Goal: Task Accomplishment & Management: Use online tool/utility

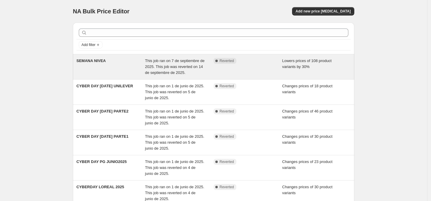
click at [94, 60] on span "SEMANA NIVEA" at bounding box center [90, 60] width 29 height 4
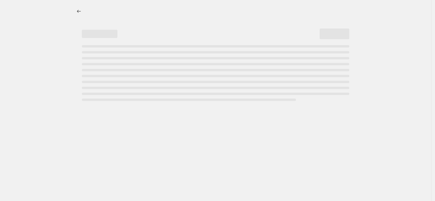
select select "percentage"
select select "vendor"
select select "collection"
select select "not_equal"
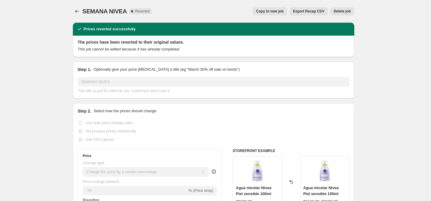
click at [276, 13] on span "Copy to new job" at bounding box center [270, 11] width 28 height 5
select select "percentage"
select select "vendor"
select select "collection"
select select "not_equal"
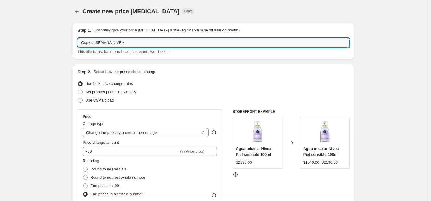
click at [140, 45] on input "Copy of SEMANA NIVEA" at bounding box center [214, 42] width 272 height 9
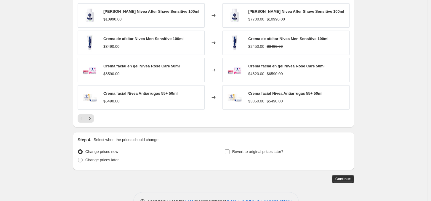
scroll to position [488, 0]
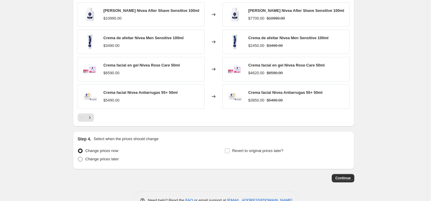
type input "cybermonday [DATE]"
click at [81, 161] on span at bounding box center [80, 159] width 5 height 5
click at [78, 157] on input "Change prices later" at bounding box center [78, 157] width 0 height 0
radio input "true"
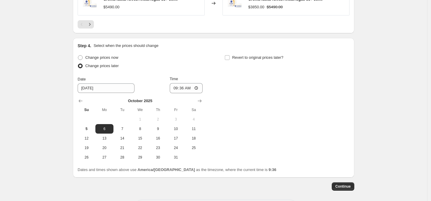
scroll to position [585, 0]
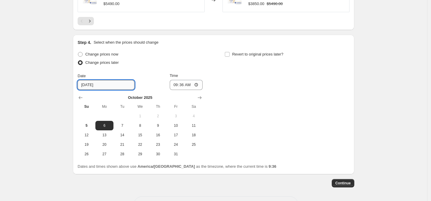
click at [112, 83] on input "[DATE]" at bounding box center [106, 84] width 57 height 9
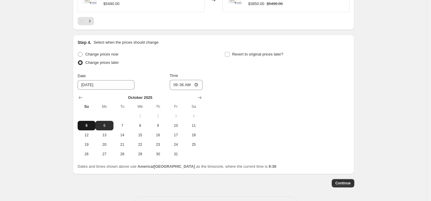
click at [88, 128] on span "5" at bounding box center [86, 125] width 13 height 5
type input "[DATE]"
click at [195, 84] on input "09:36" at bounding box center [186, 85] width 33 height 10
type input "20:00"
click at [227, 56] on input "Revert to original prices later?" at bounding box center [227, 54] width 5 height 5
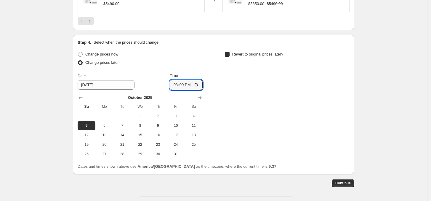
checkbox input "true"
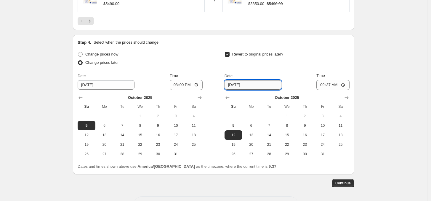
click at [254, 83] on input "[DATE]" at bounding box center [253, 84] width 57 height 9
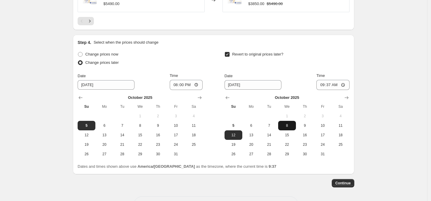
click at [291, 126] on span "8" at bounding box center [287, 125] width 13 height 5
type input "[DATE]"
click at [334, 82] on input "09:37" at bounding box center [333, 85] width 33 height 10
click at [344, 85] on input "09:37" at bounding box center [333, 85] width 33 height 10
type input "23:59"
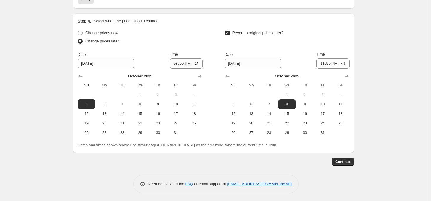
scroll to position [608, 0]
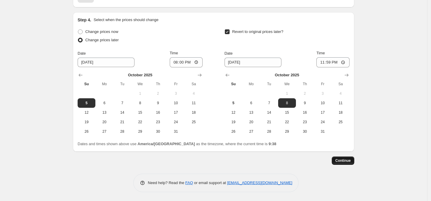
click at [347, 165] on button "Continue" at bounding box center [343, 160] width 23 height 8
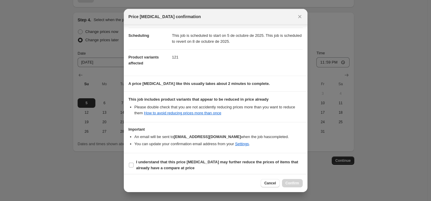
scroll to position [48, 0]
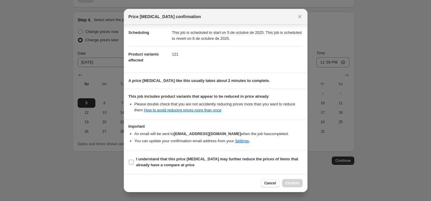
click at [130, 162] on input "I understand that this price [MEDICAL_DATA] may further reduce the prices of it…" at bounding box center [131, 161] width 5 height 5
checkbox input "true"
click at [291, 181] on span "Confirm" at bounding box center [293, 183] width 14 height 5
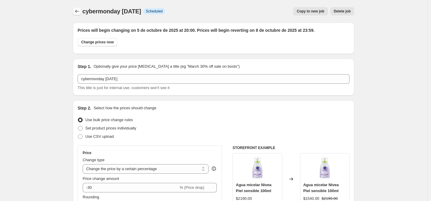
click at [79, 12] on icon "Price change jobs" at bounding box center [77, 11] width 6 height 6
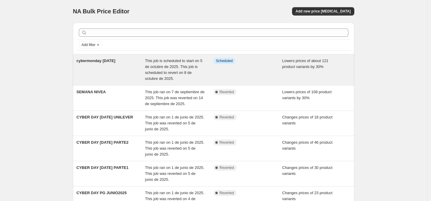
click at [108, 59] on span "cybermonday [DATE]" at bounding box center [95, 60] width 39 height 4
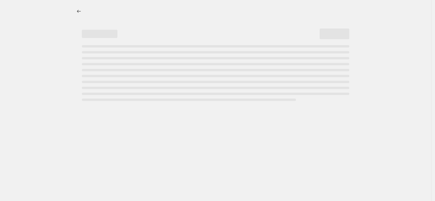
select select "percentage"
select select "vendor"
select select "collection"
select select "not_equal"
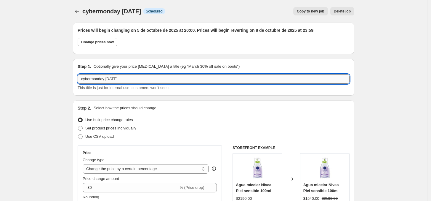
click at [143, 80] on input "cybermonday [DATE]" at bounding box center [214, 78] width 272 height 9
type input "cybermonday [DATE] NIVEA1"
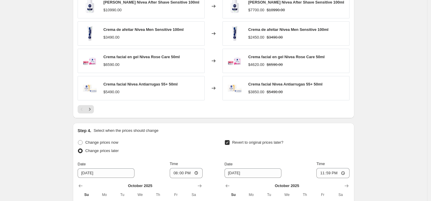
scroll to position [645, 0]
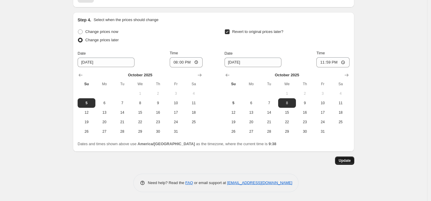
click at [351, 157] on button "Update" at bounding box center [344, 160] width 19 height 8
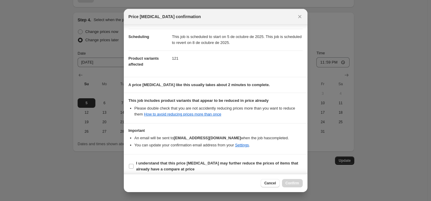
scroll to position [48, 0]
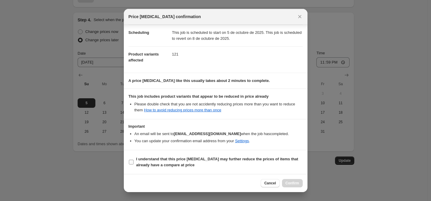
click at [130, 160] on input "I understand that this price [MEDICAL_DATA] may further reduce the prices of it…" at bounding box center [131, 161] width 5 height 5
checkbox input "true"
click at [291, 182] on span "Confirm" at bounding box center [293, 183] width 14 height 5
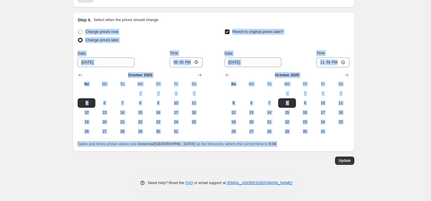
drag, startPoint x: 431, startPoint y: 163, endPoint x: 433, endPoint y: 13, distance: 149.7
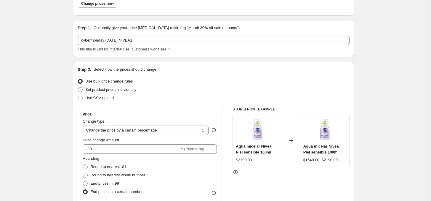
scroll to position [0, 0]
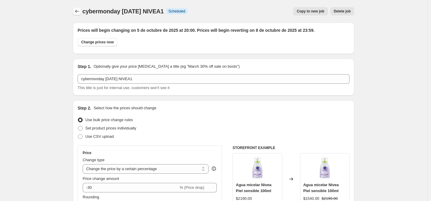
click at [79, 10] on icon "Price change jobs" at bounding box center [77, 11] width 6 height 6
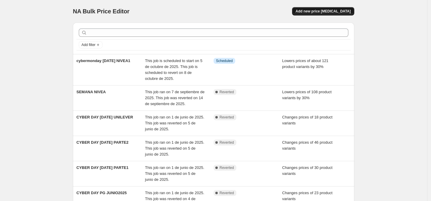
click at [335, 13] on span "Add new price [MEDICAL_DATA]" at bounding box center [323, 11] width 55 height 5
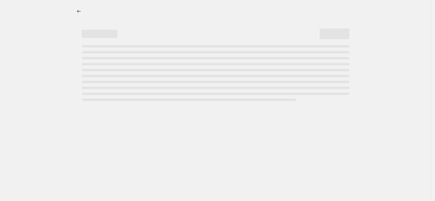
select select "percentage"
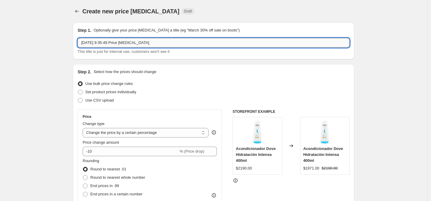
click at [96, 42] on input "[DATE] 9:35:49 Price [MEDICAL_DATA]" at bounding box center [214, 42] width 272 height 9
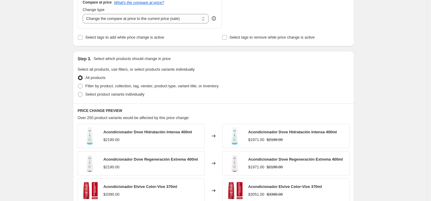
scroll to position [236, 0]
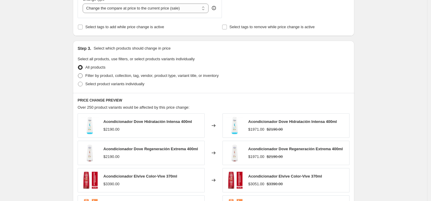
type input "cybermonday [DATE] NIVEA1"
click at [82, 76] on span at bounding box center [80, 75] width 5 height 5
click at [78, 74] on input "Filter by product, collection, tag, vendor, product type, variant title, or inv…" at bounding box center [78, 73] width 0 height 0
radio input "true"
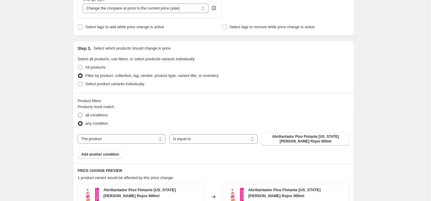
click at [82, 117] on span at bounding box center [80, 115] width 5 height 5
click at [78, 113] on input "all conditions" at bounding box center [78, 113] width 0 height 0
radio input "true"
click at [107, 154] on span "Add another condition" at bounding box center [100, 154] width 38 height 5
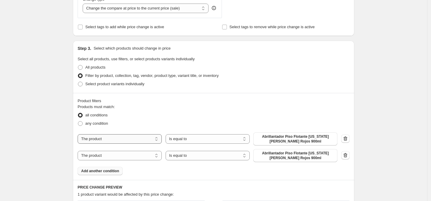
click at [147, 139] on select "The product The product's collection The product's tag The product's vendor The…" at bounding box center [120, 138] width 84 height 9
select select "title"
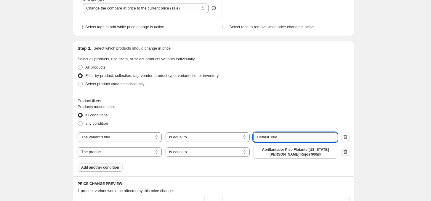
click at [287, 139] on input "Default Title" at bounding box center [295, 136] width 84 height 9
click at [237, 136] on select "Is equal to Is not equal to Contains" at bounding box center [208, 136] width 84 height 9
select select "contains"
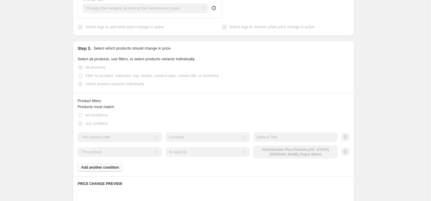
click at [284, 136] on input "Default Title" at bounding box center [295, 136] width 84 height 9
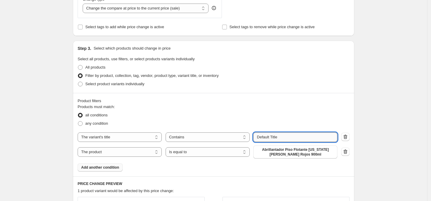
click at [284, 136] on input "Default Title" at bounding box center [295, 136] width 84 height 9
type input "D"
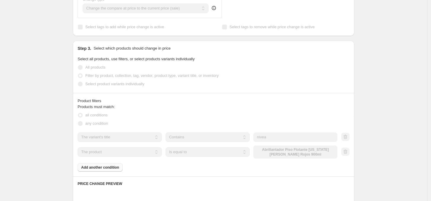
click at [296, 123] on div "any condition" at bounding box center [214, 123] width 272 height 8
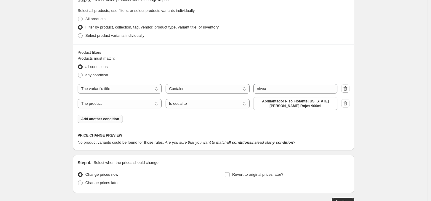
scroll to position [326, 0]
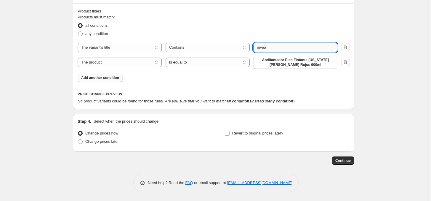
click at [279, 47] on input "nivea" at bounding box center [295, 47] width 84 height 9
type input "Nivea"
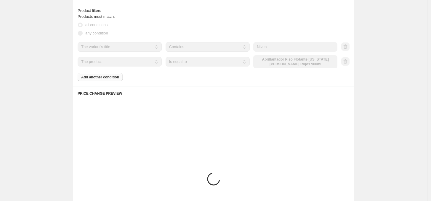
click at [272, 19] on fieldset "Products must match: all conditions any condition" at bounding box center [214, 26] width 272 height 24
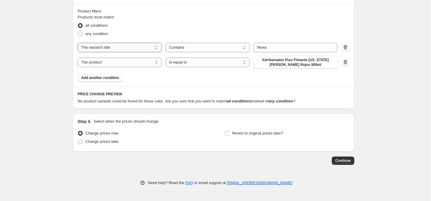
click at [156, 48] on select "The product The product's collection The product's tag The product's vendor The…" at bounding box center [120, 47] width 84 height 9
select select "product"
select select "equal"
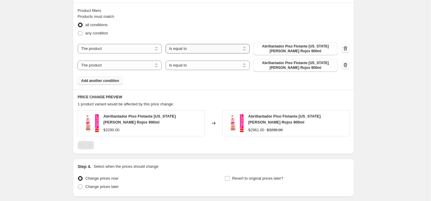
click at [216, 50] on select "Is equal to Is not equal to" at bounding box center [208, 48] width 84 height 9
click at [190, 52] on select "Is equal to Is not equal to" at bounding box center [208, 48] width 84 height 9
click at [147, 48] on select "The product The product's collection The product's tag The product's vendor The…" at bounding box center [120, 48] width 84 height 9
select select "collection"
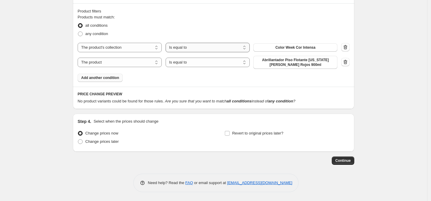
click at [221, 49] on select "Is equal to Is not equal to" at bounding box center [208, 47] width 84 height 9
click at [300, 45] on span "Color Week Cor Intensa" at bounding box center [296, 47] width 40 height 5
click at [317, 67] on button "Abrillantador Piso Flotante [US_STATE][PERSON_NAME] Rojos 900ml" at bounding box center [295, 62] width 84 height 13
click at [153, 63] on select "The product The product's collection The product's tag The product's vendor The…" at bounding box center [120, 62] width 84 height 9
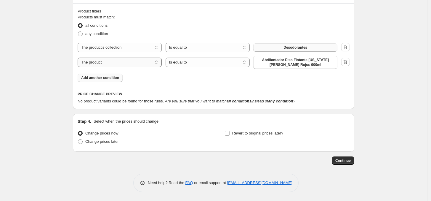
select select "title"
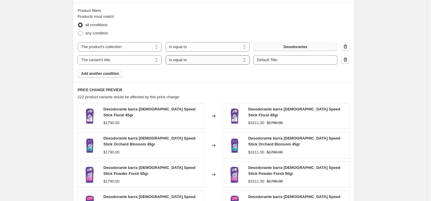
click at [207, 63] on select "Is equal to Is not equal to Contains" at bounding box center [208, 59] width 84 height 9
select select "contains"
click at [283, 61] on input "Default Title" at bounding box center [295, 59] width 84 height 9
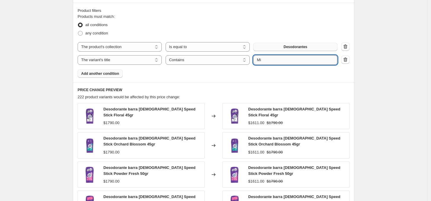
type input "M"
type input "Nivea"
click at [294, 73] on div "Products must match: all conditions any condition The product The product's col…" at bounding box center [214, 46] width 272 height 64
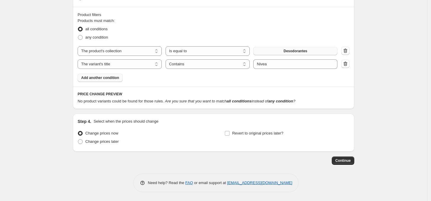
scroll to position [322, 0]
click at [154, 65] on select "The product The product's collection The product's tag The product's vendor The…" at bounding box center [120, 63] width 84 height 9
select select "vendor"
select select "equal"
click at [304, 62] on span "451 INGLESA" at bounding box center [295, 64] width 23 height 5
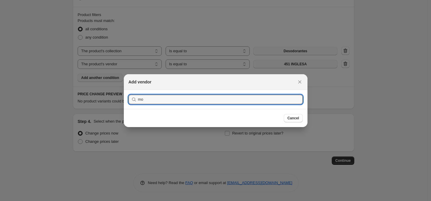
type input "m"
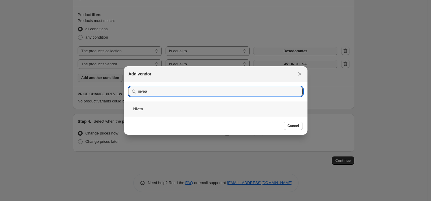
type input "nivea"
click at [145, 108] on div "Nivea" at bounding box center [216, 109] width 184 height 16
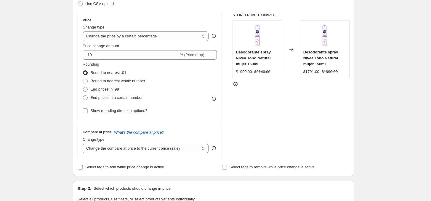
scroll to position [95, 0]
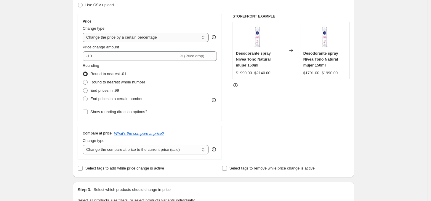
click at [204, 41] on select "Change the price to a certain amount Change the price by a certain amount Chang…" at bounding box center [146, 37] width 126 height 9
select select "to"
click at [84, 33] on select "Change the price to a certain amount Change the price by a certain amount Chang…" at bounding box center [146, 37] width 126 height 9
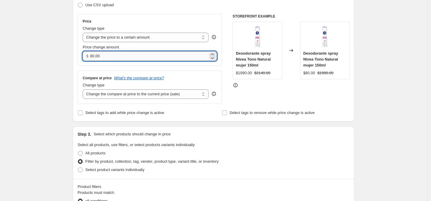
click at [120, 57] on input "80.00" at bounding box center [149, 55] width 118 height 9
click at [171, 60] on input "80.00" at bounding box center [149, 55] width 118 height 9
type input "8"
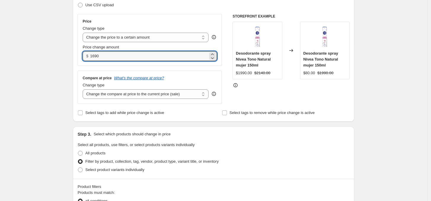
type input "1690.00"
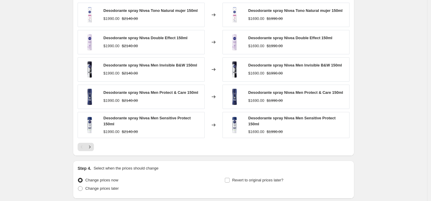
scroll to position [376, 0]
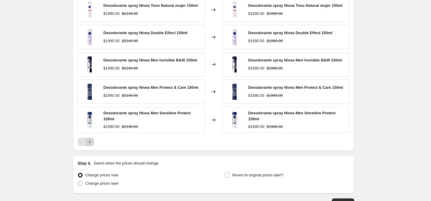
click at [92, 145] on icon "Next" at bounding box center [90, 142] width 6 height 6
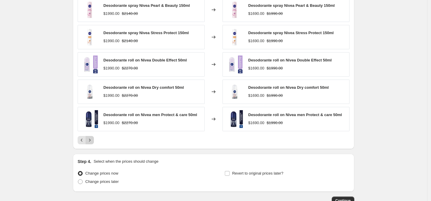
click at [92, 146] on div "PRICE CHANGE PREVIEW 62 product variants would be affected by this price change…" at bounding box center [214, 63] width 282 height 172
click at [91, 143] on icon "Next" at bounding box center [90, 140] width 6 height 6
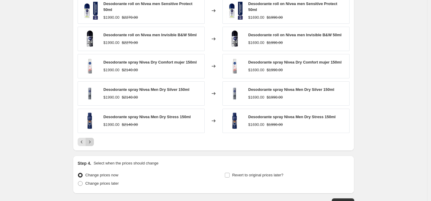
click at [91, 143] on icon "Next" at bounding box center [90, 142] width 6 height 6
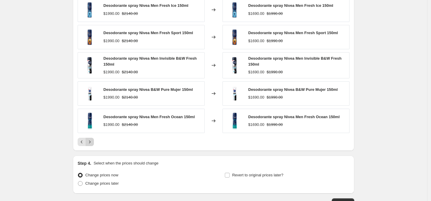
click at [91, 143] on icon "Next" at bounding box center [90, 142] width 6 height 6
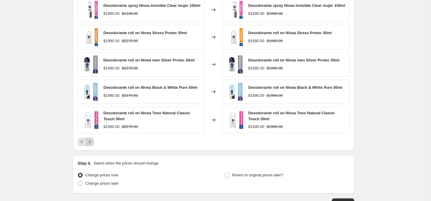
click at [91, 143] on icon "Next" at bounding box center [90, 142] width 6 height 6
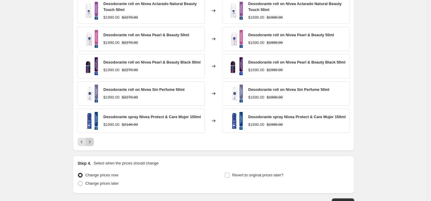
click at [91, 143] on icon "Next" at bounding box center [90, 142] width 6 height 6
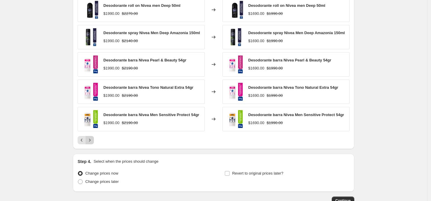
click at [91, 143] on icon "Next" at bounding box center [90, 140] width 6 height 6
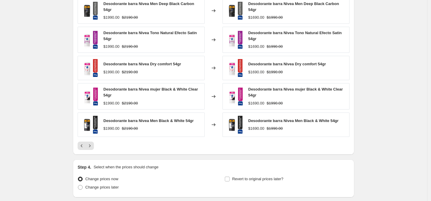
scroll to position [423, 0]
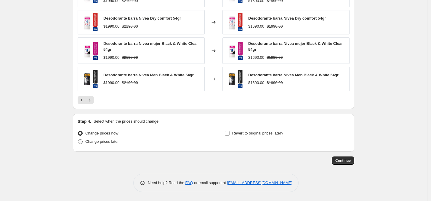
click at [82, 142] on span at bounding box center [80, 141] width 5 height 5
click at [78, 139] on input "Change prices later" at bounding box center [78, 139] width 0 height 0
radio input "true"
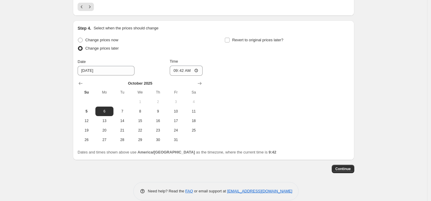
scroll to position [525, 0]
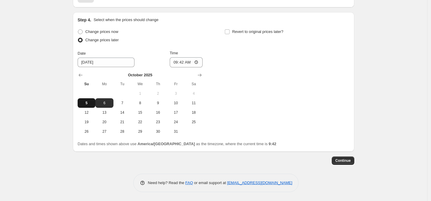
click at [91, 106] on button "5" at bounding box center [87, 102] width 18 height 9
type input "[DATE]"
click at [187, 59] on input "09:42" at bounding box center [186, 62] width 33 height 10
click at [196, 60] on input "09:42" at bounding box center [186, 62] width 33 height 10
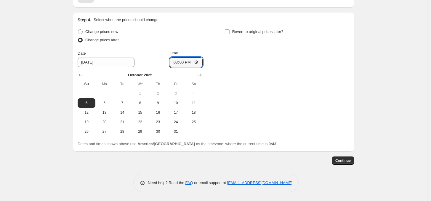
type input "20:00"
click at [266, 102] on div "Change prices now Change prices later Date [DATE] Time 20:00 [DATE] Su Mo Tu We…" at bounding box center [214, 82] width 272 height 108
click at [227, 32] on input "Revert to original prices later?" at bounding box center [227, 31] width 5 height 5
checkbox input "true"
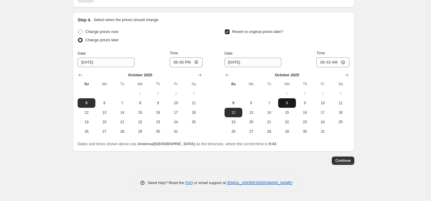
click at [285, 103] on span "8" at bounding box center [287, 102] width 13 height 5
type input "[DATE]"
click at [345, 62] on input "09:43" at bounding box center [333, 62] width 33 height 10
type input "23:59"
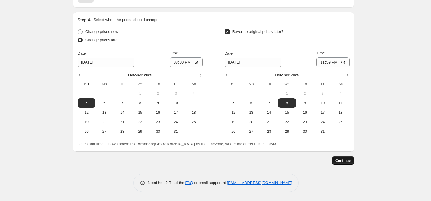
click at [348, 161] on span "Continue" at bounding box center [343, 160] width 15 height 5
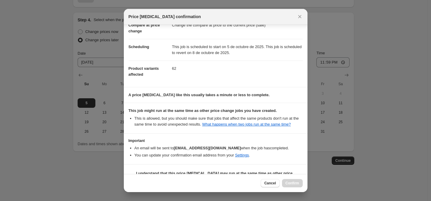
scroll to position [48, 0]
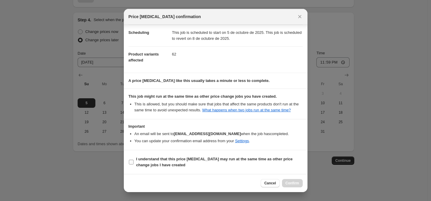
click at [132, 162] on input "I understand that this price [MEDICAL_DATA] may run at the same time as other p…" at bounding box center [131, 161] width 5 height 5
checkbox input "true"
click at [294, 181] on span "Confirm" at bounding box center [293, 183] width 14 height 5
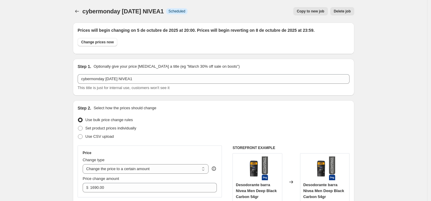
scroll to position [525, 0]
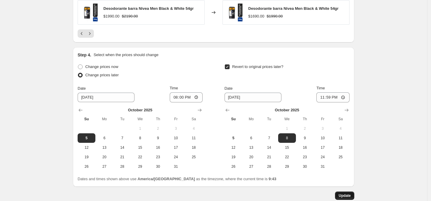
click at [344, 195] on span "Update" at bounding box center [345, 195] width 12 height 5
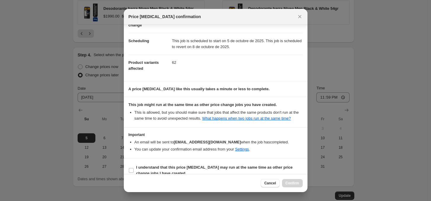
scroll to position [48, 0]
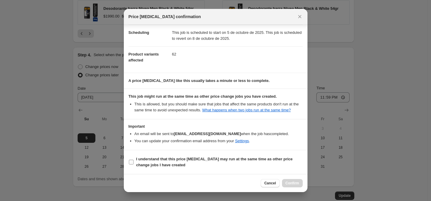
click at [132, 160] on input "I understand that this price [MEDICAL_DATA] may run at the same time as other p…" at bounding box center [131, 161] width 5 height 5
checkbox input "true"
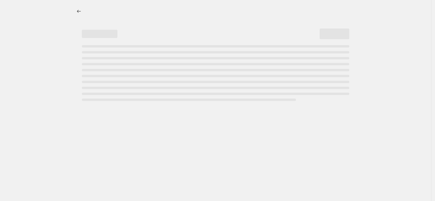
select select "collection"
select select "vendor"
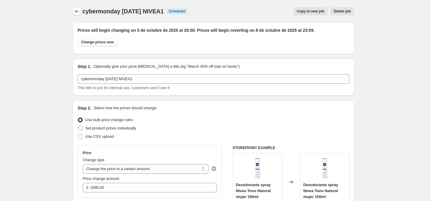
click at [78, 10] on icon "Price change jobs" at bounding box center [77, 11] width 6 height 6
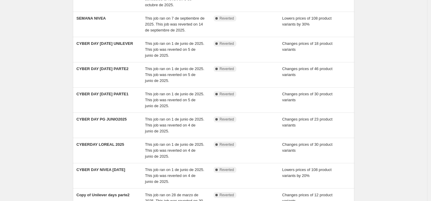
scroll to position [109, 0]
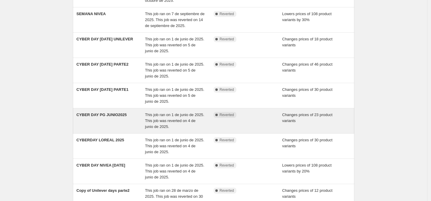
click at [107, 115] on span "CYBER DAY PG JUNIO2025" at bounding box center [101, 114] width 50 height 4
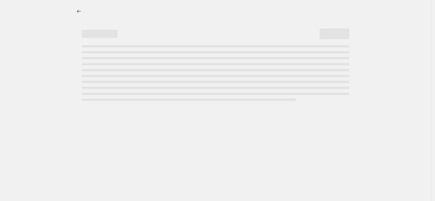
select select "collection"
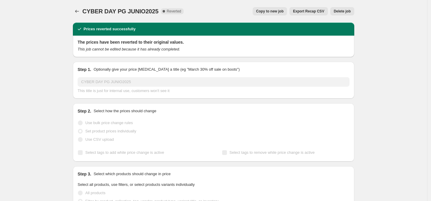
click at [276, 10] on span "Copy to new job" at bounding box center [270, 11] width 28 height 5
select select "collection"
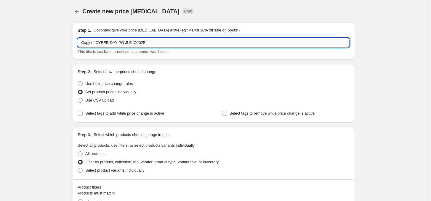
click at [145, 44] on input "Copy of CYBER DAY PG JUNIO2025" at bounding box center [214, 42] width 272 height 9
type input "cybermonday OCT25 PG"
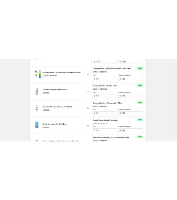
scroll to position [387, 0]
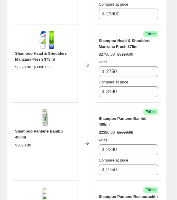
scroll to position [568, 0]
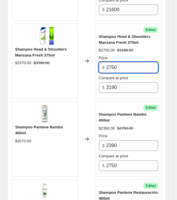
click at [124, 65] on input "2750" at bounding box center [132, 67] width 52 height 11
type input "2790"
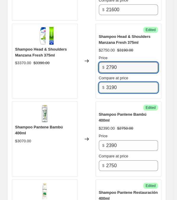
click at [125, 88] on input "3190" at bounding box center [132, 87] width 52 height 11
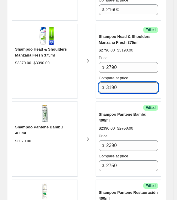
click at [125, 88] on input "3190" at bounding box center [132, 87] width 52 height 11
type input "3370"
click at [154, 55] on div "Price" at bounding box center [129, 58] width 60 height 6
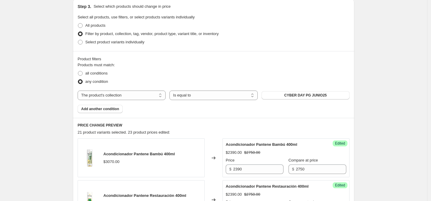
scroll to position [133, 0]
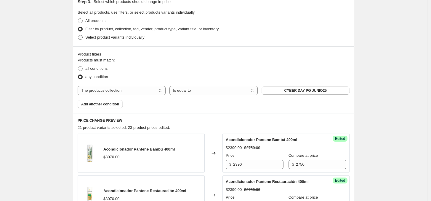
click at [82, 38] on span at bounding box center [80, 37] width 5 height 5
click at [78, 35] on input "Select product variants individually" at bounding box center [78, 35] width 0 height 0
radio input "true"
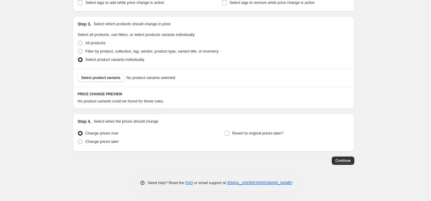
scroll to position [111, 0]
click at [81, 47] on label "Filter by product, collection, tag, vendor, product type, variant title, or inv…" at bounding box center [148, 51] width 141 height 8
click at [78, 49] on input "Filter by product, collection, tag, vendor, product type, variant title, or inv…" at bounding box center [78, 49] width 0 height 0
radio input "true"
select select "collection"
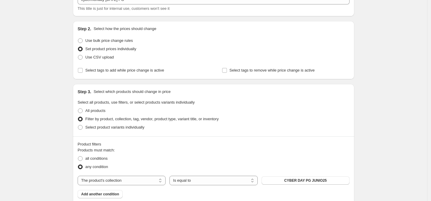
scroll to position [0, 0]
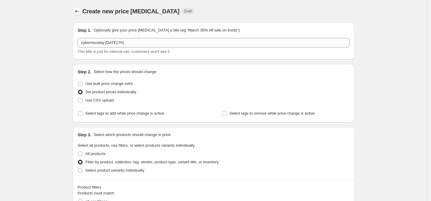
click at [79, 12] on icon "Price change jobs" at bounding box center [77, 11] width 6 height 6
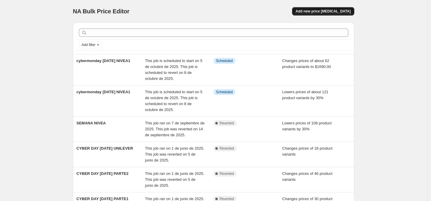
click at [331, 9] on span "Add new price [MEDICAL_DATA]" at bounding box center [323, 11] width 55 height 5
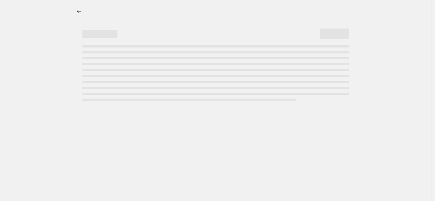
select select "percentage"
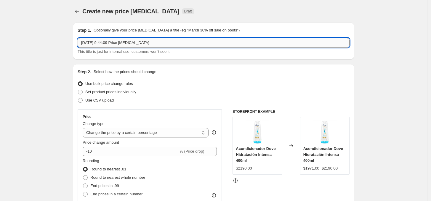
click at [120, 41] on input "5 oct 2025, 9:44:09 Price change job" at bounding box center [214, 42] width 272 height 9
type input "cybermonday OCT25 PG"
click at [82, 94] on span at bounding box center [80, 91] width 5 height 5
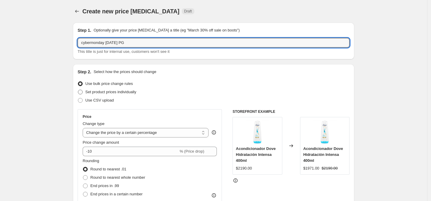
click at [78, 90] on input "Set product prices individually" at bounding box center [78, 90] width 0 height 0
radio input "true"
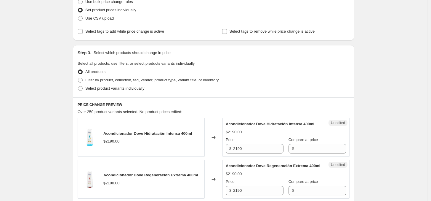
scroll to position [119, 0]
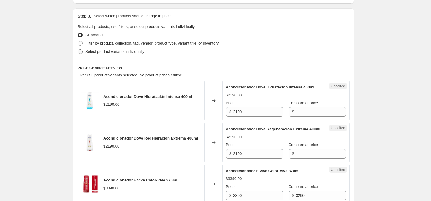
click at [82, 51] on span at bounding box center [80, 51] width 5 height 5
click at [78, 50] on input "Select product variants individually" at bounding box center [78, 49] width 0 height 0
radio input "true"
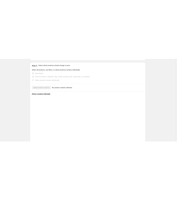
scroll to position [111, 0]
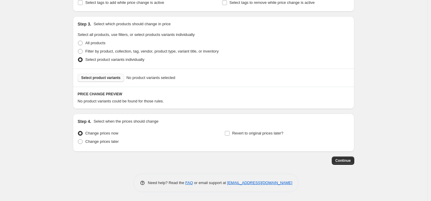
click at [110, 76] on span "Select product variants" at bounding box center [100, 77] width 39 height 5
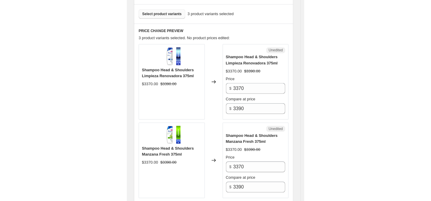
scroll to position [250, 0]
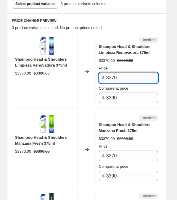
click at [122, 78] on input "3370" at bounding box center [132, 78] width 52 height 11
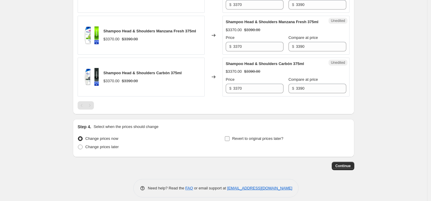
click at [229, 141] on input "Revert to original prices later?" at bounding box center [227, 138] width 5 height 5
checkbox input "true"
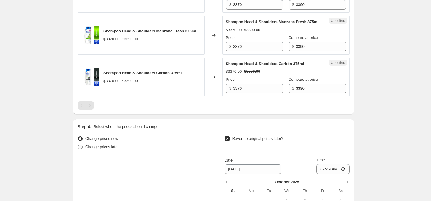
click at [82, 149] on span at bounding box center [80, 146] width 5 height 5
click at [78, 145] on input "Change prices later" at bounding box center [78, 144] width 0 height 0
radio input "true"
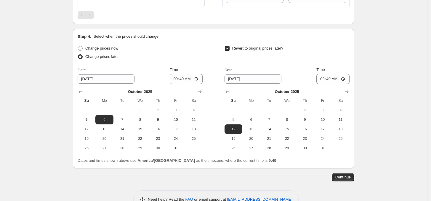
scroll to position [362, 0]
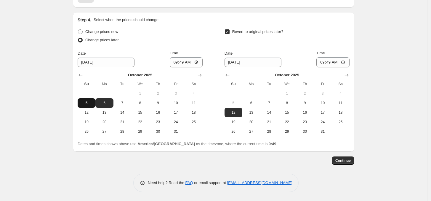
click at [91, 104] on span "5" at bounding box center [86, 102] width 13 height 5
type input "[DATE]"
click at [187, 65] on input "09:49" at bounding box center [186, 62] width 33 height 10
click at [192, 64] on input "20:49" at bounding box center [186, 62] width 33 height 10
type input "20:00"
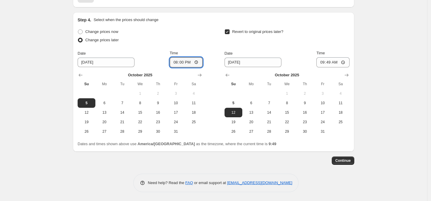
click at [214, 48] on div "Change prices now Change prices later Date 10/5/2025 Time 20:00 October 2025 Su…" at bounding box center [214, 82] width 272 height 108
click at [287, 104] on span "8" at bounding box center [287, 102] width 13 height 5
type input "[DATE]"
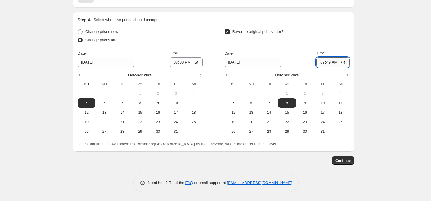
click at [332, 62] on input "09:49" at bounding box center [333, 62] width 33 height 10
click at [337, 64] on input "23:49" at bounding box center [333, 62] width 33 height 10
type input "23:59"
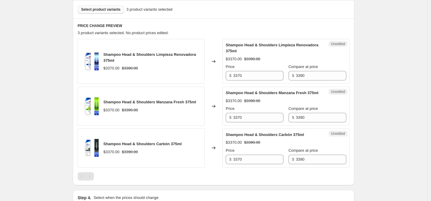
scroll to position [177, 0]
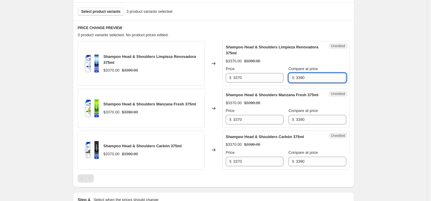
click at [304, 76] on input "3390" at bounding box center [321, 77] width 50 height 9
type input "3370"
click at [313, 123] on input "3390" at bounding box center [321, 119] width 50 height 9
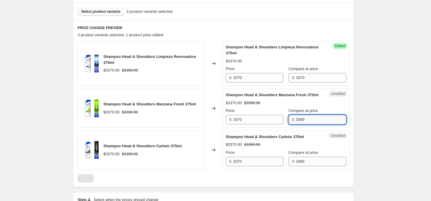
click at [313, 123] on input "3390" at bounding box center [321, 119] width 50 height 9
type input "3370"
click at [302, 166] on input "3390" at bounding box center [321, 161] width 50 height 9
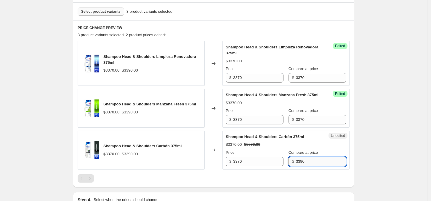
click at [302, 166] on input "3390" at bounding box center [321, 161] width 50 height 9
type input "3370"
click at [384, 119] on div "Create new price change job. This page is ready Create new price change job Dra…" at bounding box center [213, 101] width 427 height 557
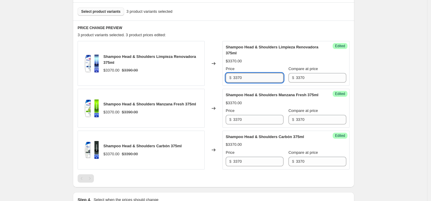
click at [262, 80] on input "3370" at bounding box center [258, 77] width 50 height 9
type input "2790"
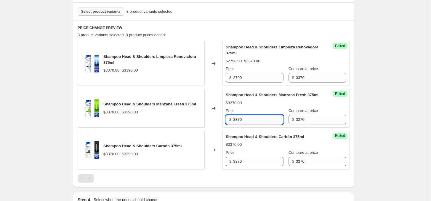
click at [254, 124] on input "3370" at bounding box center [258, 119] width 50 height 9
type input "2790"
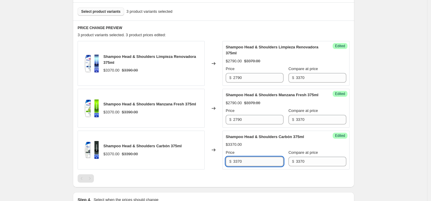
click at [247, 166] on input "3370" at bounding box center [258, 161] width 50 height 9
type input "2790"
click at [411, 127] on div "Create new price change job. This page is ready Create new price change job Dra…" at bounding box center [213, 101] width 427 height 557
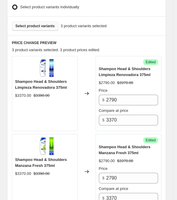
scroll to position [226, 0]
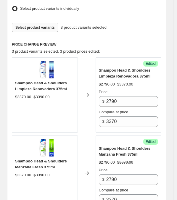
click at [31, 25] on span "Select product variants" at bounding box center [34, 27] width 39 height 5
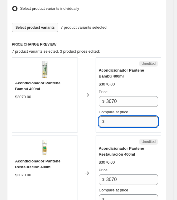
click at [114, 120] on input "Compare at price" at bounding box center [132, 121] width 52 height 11
type input "3070"
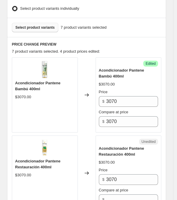
click at [153, 89] on div "Price" at bounding box center [129, 92] width 60 height 6
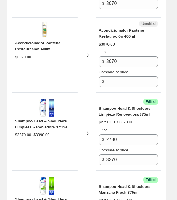
scroll to position [353, 0]
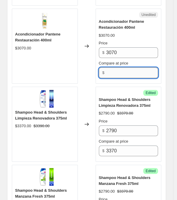
click at [122, 75] on input "Compare at price" at bounding box center [132, 73] width 52 height 11
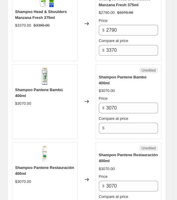
scroll to position [557, 0]
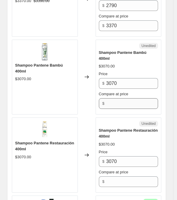
type input "3070"
click at [123, 98] on input "Compare at price" at bounding box center [132, 103] width 52 height 11
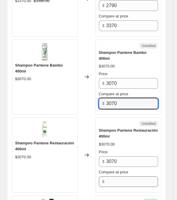
type input "3070"
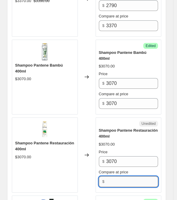
click at [124, 177] on input "Compare at price" at bounding box center [132, 182] width 52 height 11
type input "3070"
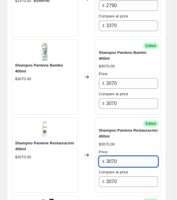
click at [122, 157] on input "3070" at bounding box center [132, 162] width 52 height 11
type input "2450"
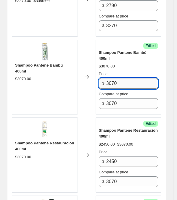
click at [122, 78] on input "3070" at bounding box center [132, 83] width 52 height 11
paste input "245"
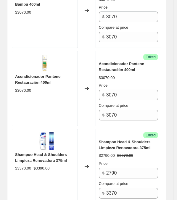
scroll to position [306, 0]
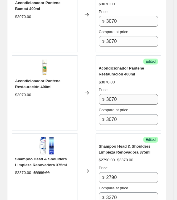
type input "2450"
click at [120, 95] on input "3070" at bounding box center [132, 99] width 52 height 11
paste input "245"
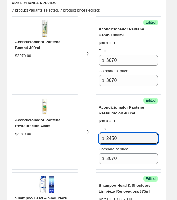
scroll to position [240, 0]
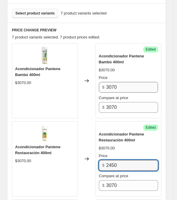
type input "2450"
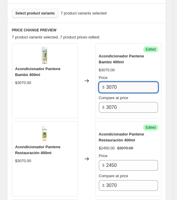
click at [126, 84] on input "3070" at bounding box center [132, 87] width 52 height 11
paste input "245"
type input "2450"
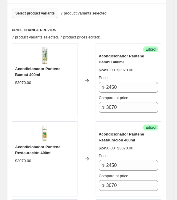
click at [38, 11] on span "Select product variants" at bounding box center [34, 13] width 39 height 5
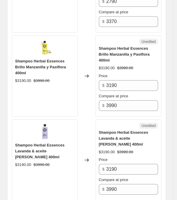
scroll to position [798, 0]
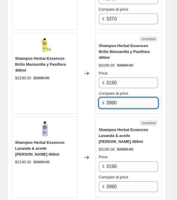
click at [126, 98] on input "3990" at bounding box center [132, 103] width 52 height 11
type input "3190"
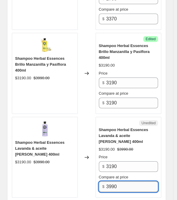
click at [124, 182] on input "3990" at bounding box center [132, 187] width 52 height 11
type input "3190"
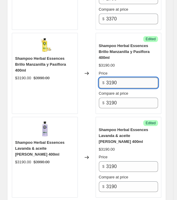
click at [122, 78] on input "3190" at bounding box center [132, 83] width 52 height 11
type input "2790"
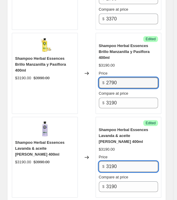
click at [122, 162] on input "3190" at bounding box center [132, 167] width 52 height 11
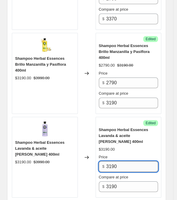
click at [122, 162] on input "3190" at bounding box center [132, 167] width 52 height 11
type input "2790"
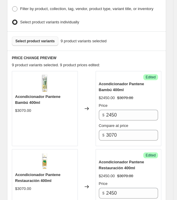
scroll to position [215, 0]
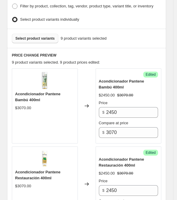
click at [41, 40] on button "Select product variants" at bounding box center [35, 38] width 47 height 9
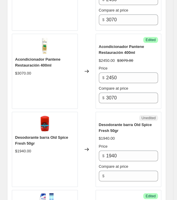
scroll to position [390, 0]
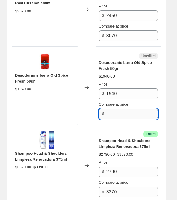
click at [128, 110] on input "Compare at price" at bounding box center [132, 114] width 52 height 11
type input "1940"
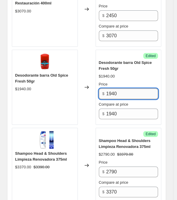
drag, startPoint x: 128, startPoint y: 93, endPoint x: 130, endPoint y: 89, distance: 5.2
click at [130, 89] on input "1940" at bounding box center [132, 94] width 52 height 11
type input "1"
type input "1740"
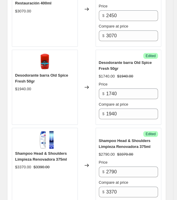
click at [92, 60] on div "Changed to" at bounding box center [87, 87] width 18 height 75
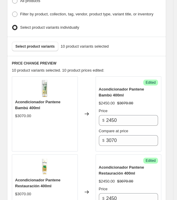
scroll to position [218, 0]
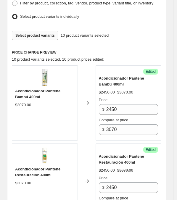
click at [31, 36] on button "Select product variants" at bounding box center [35, 35] width 47 height 9
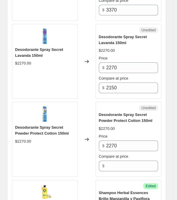
scroll to position [879, 0]
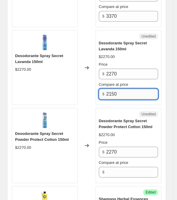
click at [125, 89] on input "2150" at bounding box center [132, 94] width 52 height 11
type input "2270"
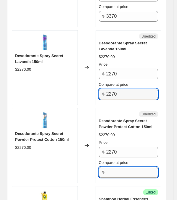
click at [114, 169] on input "Compare at price" at bounding box center [132, 172] width 52 height 11
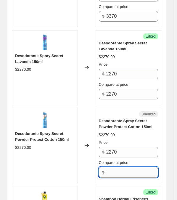
click at [114, 169] on input "Compare at price" at bounding box center [132, 172] width 52 height 11
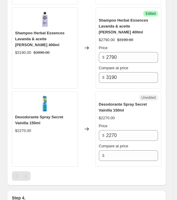
scroll to position [1152, 0]
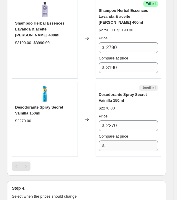
type input "2270"
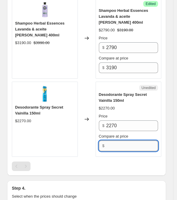
click at [119, 141] on input "Compare at price" at bounding box center [132, 146] width 52 height 11
type input "2270"
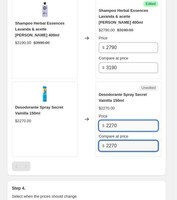
click at [114, 121] on input "2270" at bounding box center [132, 126] width 52 height 11
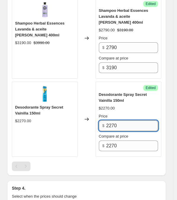
click at [114, 121] on input "2270" at bounding box center [132, 126] width 52 height 11
type input "1790"
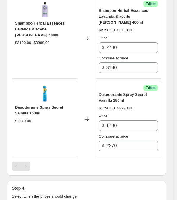
click at [162, 98] on div "Success Edited Desodorante Spray Secret Vainilla 150ml $1790.00 $2270.00 Price …" at bounding box center [129, 119] width 66 height 75
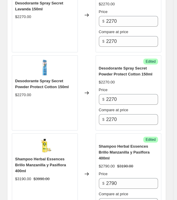
scroll to position [900, 0]
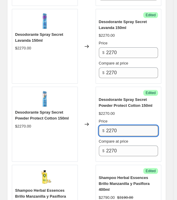
click at [125, 126] on input "2270" at bounding box center [132, 131] width 52 height 11
paste input "179"
type input "1790"
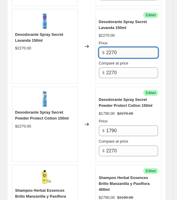
click at [119, 47] on input "2270" at bounding box center [132, 52] width 52 height 11
paste input "179"
type input "1790"
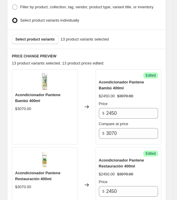
scroll to position [227, 0]
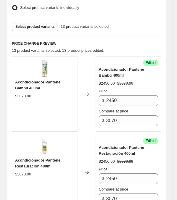
click at [35, 25] on span "Select product variants" at bounding box center [34, 26] width 39 height 5
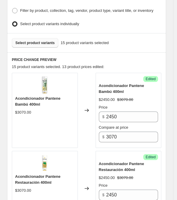
scroll to position [224, 0]
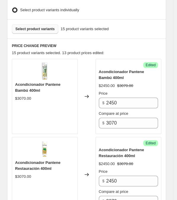
click at [37, 27] on span "Select product variants" at bounding box center [34, 29] width 39 height 5
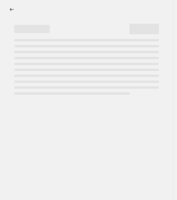
select select "percentage"
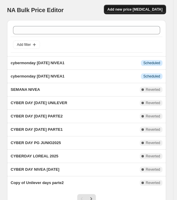
click at [150, 7] on span "Add new price [MEDICAL_DATA]" at bounding box center [135, 9] width 55 height 5
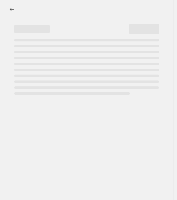
select select "percentage"
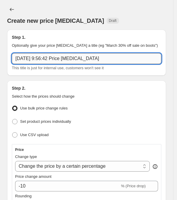
click at [48, 60] on input "5 oct 2025, 9:56:42 Price change job" at bounding box center [87, 58] width 150 height 11
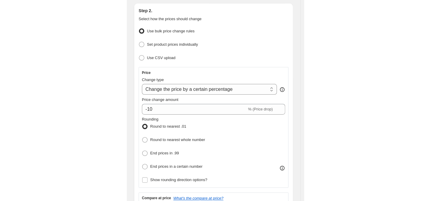
scroll to position [100, 0]
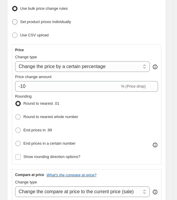
type input "cybermonday OCT25 PG"
click at [14, 22] on span at bounding box center [14, 21] width 5 height 5
click at [12, 20] on input "Set product prices individually" at bounding box center [12, 19] width 0 height 0
radio input "true"
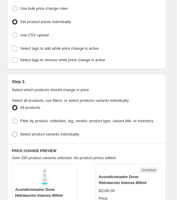
click at [14, 132] on span at bounding box center [14, 134] width 5 height 5
click at [12, 132] on input "Select product variants individually" at bounding box center [12, 132] width 0 height 0
radio input "true"
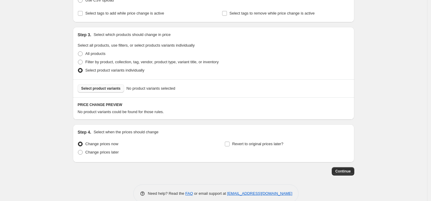
click at [107, 92] on button "Select product variants" at bounding box center [101, 88] width 47 height 8
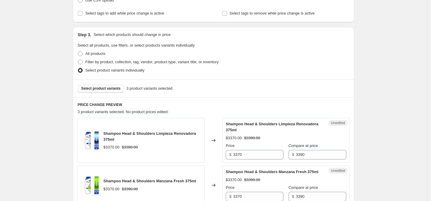
click at [100, 90] on button "Select product variants" at bounding box center [101, 88] width 47 height 8
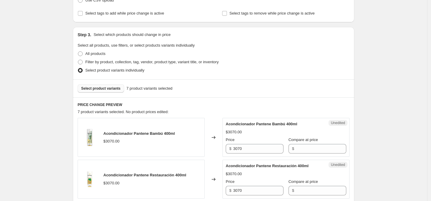
click at [94, 87] on span "Select product variants" at bounding box center [100, 88] width 39 height 5
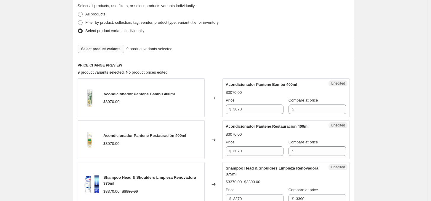
scroll to position [110, 0]
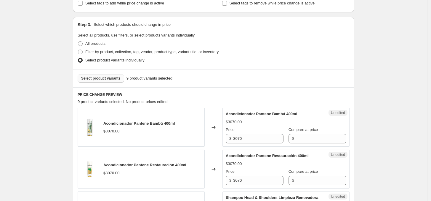
click at [100, 79] on span "Select product variants" at bounding box center [100, 78] width 39 height 5
click at [98, 78] on span "Select product variants" at bounding box center [100, 78] width 39 height 5
click at [107, 75] on button "Select product variants" at bounding box center [101, 78] width 47 height 8
click at [105, 79] on span "Select product variants" at bounding box center [100, 78] width 39 height 5
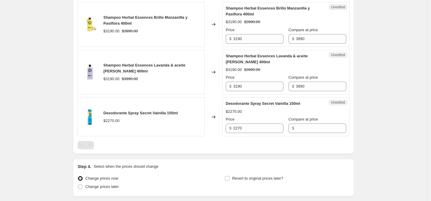
scroll to position [787, 0]
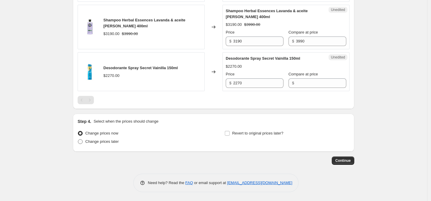
click at [82, 141] on span at bounding box center [80, 141] width 5 height 5
click at [78, 139] on input "Change prices later" at bounding box center [78, 139] width 0 height 0
radio input "true"
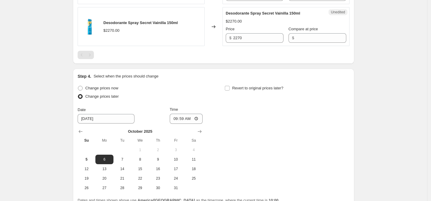
scroll to position [888, 0]
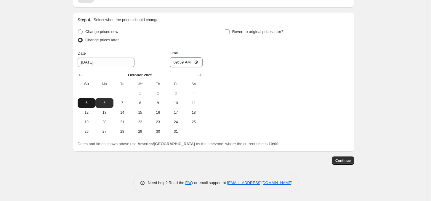
click at [89, 102] on span "5" at bounding box center [86, 102] width 13 height 5
type input "[DATE]"
click at [181, 63] on input "09:59" at bounding box center [186, 62] width 33 height 10
click at [181, 63] on input "20:59" at bounding box center [186, 62] width 33 height 10
type input "20:00"
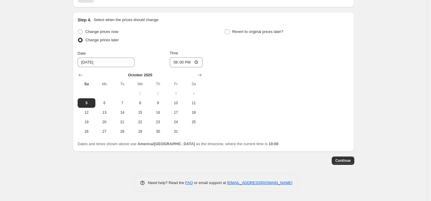
click at [181, 66] on div "Change prices now Change prices later Date [DATE] Time 20:00 [DATE] Su Mo Tu We…" at bounding box center [214, 82] width 272 height 108
click at [181, 31] on label "Revert to original prices later?" at bounding box center [254, 32] width 59 height 8
click at [181, 31] on input "Revert to original prices later?" at bounding box center [227, 31] width 5 height 5
checkbox input "true"
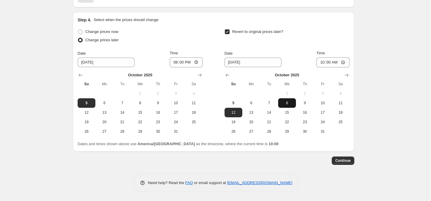
click at [181, 104] on span "8" at bounding box center [287, 102] width 13 height 5
type input "[DATE]"
click at [181, 62] on input "10:00" at bounding box center [333, 62] width 33 height 10
click at [181, 63] on input "23:00" at bounding box center [333, 62] width 33 height 10
type input "23:59"
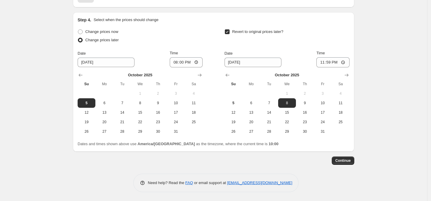
click at [181, 161] on span "Continue" at bounding box center [343, 160] width 15 height 5
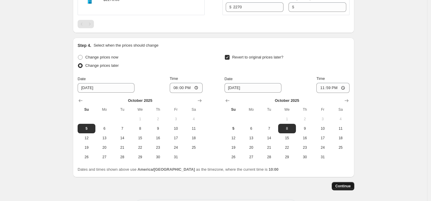
scroll to position [0, 0]
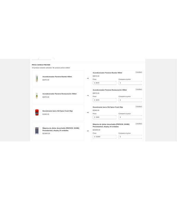
scroll to position [231, 0]
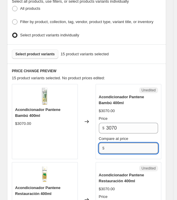
click at [123, 149] on input "Compare at price" at bounding box center [132, 148] width 52 height 11
type input "3070"
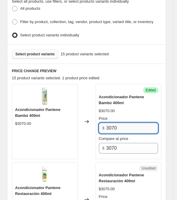
click at [121, 125] on input "3070" at bounding box center [132, 128] width 52 height 11
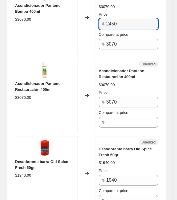
scroll to position [389, 0]
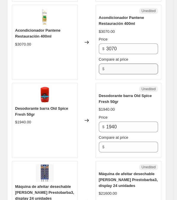
type input "2450"
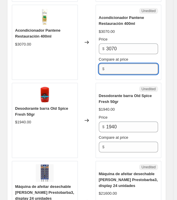
click at [116, 69] on input "Compare at price" at bounding box center [132, 69] width 52 height 11
type input "3070"
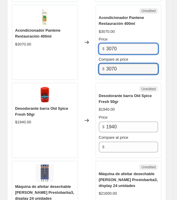
click at [118, 47] on input "3070" at bounding box center [132, 49] width 52 height 11
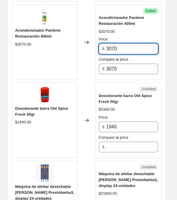
click at [118, 47] on input "3070" at bounding box center [132, 49] width 52 height 11
type input "2450"
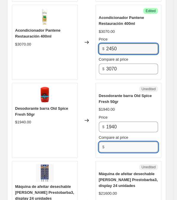
click at [127, 146] on input "Compare at price" at bounding box center [132, 147] width 52 height 11
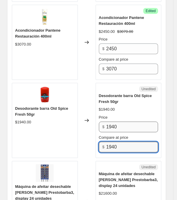
type input "1940"
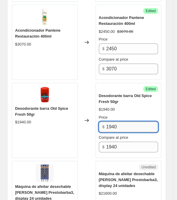
click at [122, 123] on input "1940" at bounding box center [132, 127] width 52 height 11
type input "1750"
click at [140, 107] on div "$1940.00" at bounding box center [129, 110] width 60 height 6
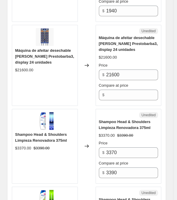
scroll to position [539, 0]
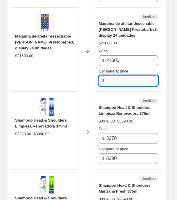
click at [118, 76] on input "Compare at price" at bounding box center [132, 81] width 52 height 11
type input "21600"
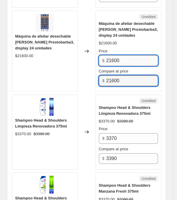
click at [122, 60] on input "21600" at bounding box center [132, 60] width 52 height 11
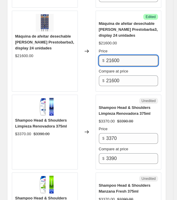
click at [122, 60] on input "21600" at bounding box center [132, 60] width 52 height 11
type input "18990"
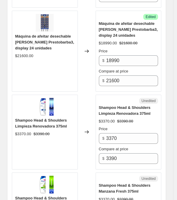
click at [130, 48] on div "Price" at bounding box center [129, 51] width 60 height 6
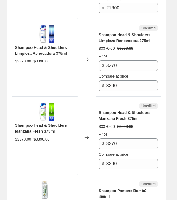
scroll to position [630, 0]
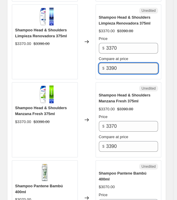
click at [125, 65] on input "3390" at bounding box center [132, 68] width 52 height 11
type input "3370"
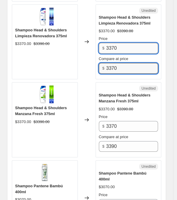
click at [125, 46] on input "3370" at bounding box center [132, 48] width 52 height 11
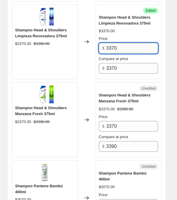
click at [125, 46] on input "3370" at bounding box center [132, 48] width 52 height 11
type input "3"
type input "2790"
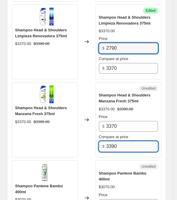
click at [130, 145] on input "3390" at bounding box center [132, 146] width 52 height 11
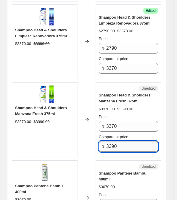
click at [130, 145] on input "3390" at bounding box center [132, 146] width 52 height 11
type input "3370"
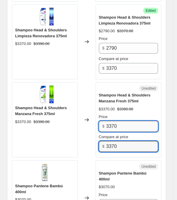
click at [124, 126] on input "3370" at bounding box center [132, 126] width 52 height 11
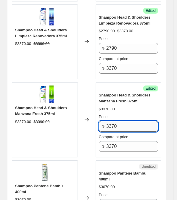
click at [124, 126] on input "3370" at bounding box center [132, 126] width 52 height 11
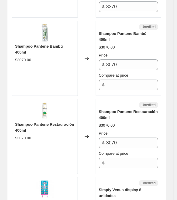
scroll to position [788, 0]
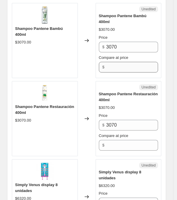
type input "2790"
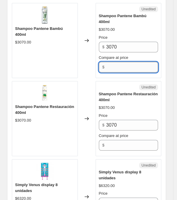
click at [116, 62] on input "Compare at price" at bounding box center [132, 67] width 52 height 11
type input "0"
type input "3070"
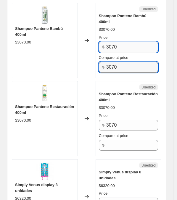
click at [122, 42] on input "3070" at bounding box center [132, 47] width 52 height 11
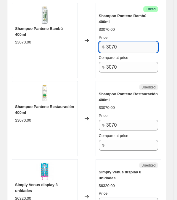
click at [122, 42] on input "3070" at bounding box center [132, 47] width 52 height 11
type input "2450"
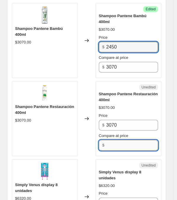
click at [120, 141] on input "Compare at price" at bounding box center [132, 145] width 52 height 11
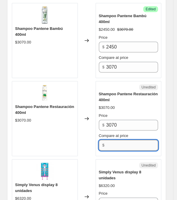
click at [120, 141] on input "Compare at price" at bounding box center [132, 145] width 52 height 11
type input "3070"
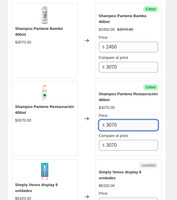
click at [120, 120] on input "3070" at bounding box center [132, 125] width 52 height 11
type input "2450"
click at [138, 105] on div "$3070.00" at bounding box center [129, 108] width 60 height 6
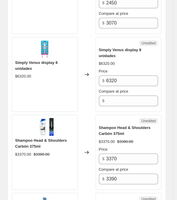
scroll to position [914, 0]
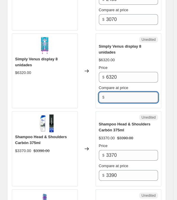
click at [127, 92] on input "Compare at price" at bounding box center [132, 97] width 52 height 11
type input "6320"
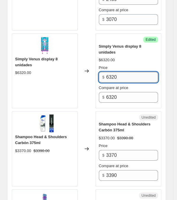
click at [125, 72] on input "6320" at bounding box center [132, 77] width 52 height 11
type input "5790"
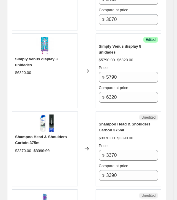
click at [171, 83] on div "Create new price change job. This page is ready Create new price change job Dra…" at bounding box center [86, 9] width 173 height 1847
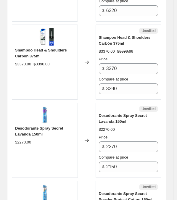
scroll to position [1007, 0]
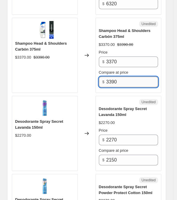
click at [116, 77] on input "3390" at bounding box center [132, 82] width 52 height 11
type input "3370"
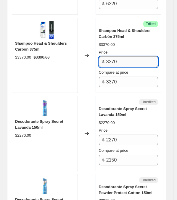
click at [120, 57] on input "3370" at bounding box center [132, 62] width 52 height 11
type input "2790"
click at [150, 120] on div "$2270.00" at bounding box center [129, 123] width 60 height 6
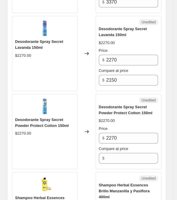
scroll to position [1101, 0]
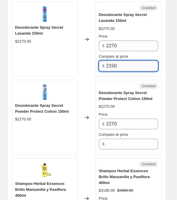
click at [121, 61] on input "2150" at bounding box center [132, 66] width 52 height 11
type input "2270"
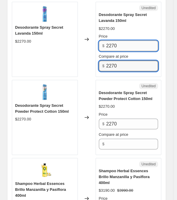
click at [120, 41] on input "2270" at bounding box center [132, 46] width 52 height 11
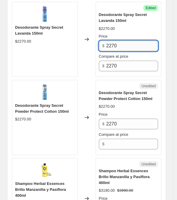
click at [120, 41] on input "2270" at bounding box center [132, 46] width 52 height 11
type input "1790"
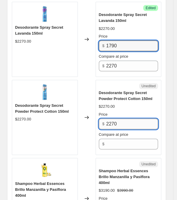
click at [124, 119] on input "2270" at bounding box center [132, 124] width 52 height 11
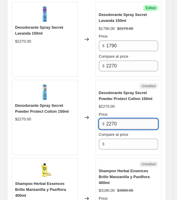
click at [124, 119] on input "2270" at bounding box center [132, 124] width 52 height 11
type input "1790"
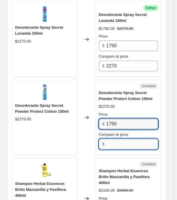
click at [122, 139] on input "Compare at price" at bounding box center [132, 144] width 52 height 11
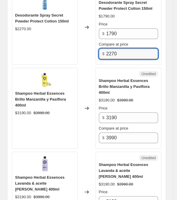
scroll to position [1213, 0]
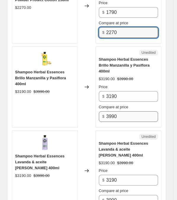
type input "2270"
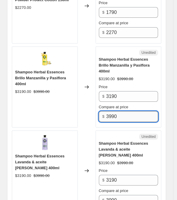
click at [128, 111] on input "3990" at bounding box center [132, 116] width 52 height 11
type input "3190"
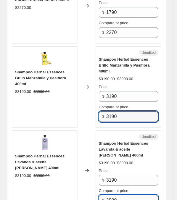
click at [128, 195] on input "3990" at bounding box center [132, 200] width 52 height 11
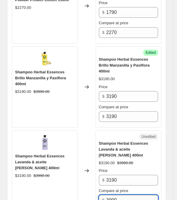
click at [128, 195] on input "3990" at bounding box center [132, 200] width 52 height 11
type input "3190"
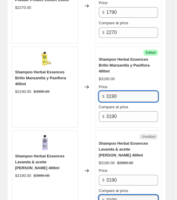
click at [120, 91] on input "3190" at bounding box center [132, 96] width 52 height 11
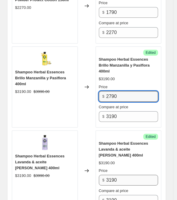
type input "2790"
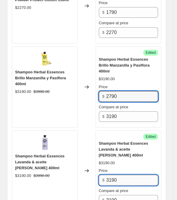
click at [123, 175] on input "3190" at bounding box center [132, 180] width 52 height 11
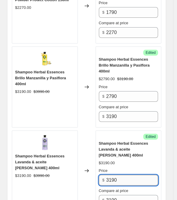
click at [123, 175] on input "3190" at bounding box center [132, 180] width 52 height 11
type input "2790"
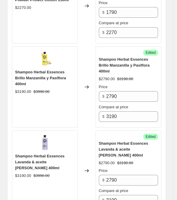
click at [146, 141] on div "Shampoo Herbal Essences Lavanda & aceite de almendras 400ml" at bounding box center [129, 150] width 60 height 18
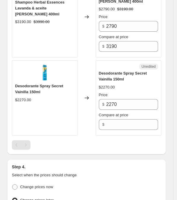
scroll to position [1385, 0]
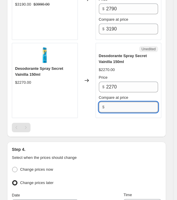
click at [130, 102] on input "Compare at price" at bounding box center [132, 107] width 52 height 11
type input "2270"
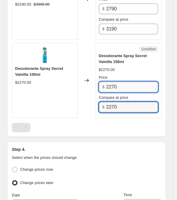
click at [125, 82] on input "2270" at bounding box center [132, 87] width 52 height 11
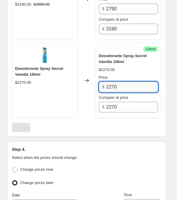
click at [125, 82] on input "2270" at bounding box center [132, 87] width 52 height 11
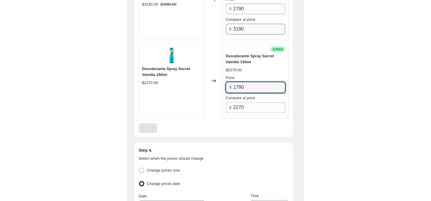
scroll to position [922, 0]
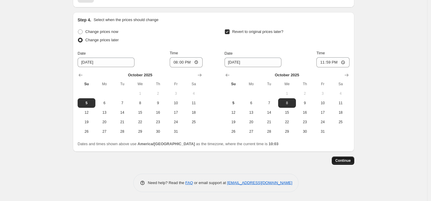
type input "1790"
click at [181, 160] on span "Continue" at bounding box center [343, 160] width 15 height 5
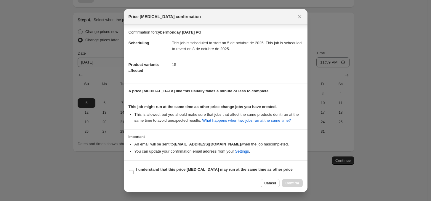
scroll to position [11, 0]
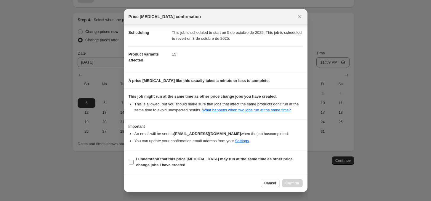
click at [134, 165] on label "I understand that this price [MEDICAL_DATA] may run at the same time as other p…" at bounding box center [216, 162] width 174 height 14
click at [134, 164] on input "I understand that this price [MEDICAL_DATA] may run at the same time as other p…" at bounding box center [131, 161] width 5 height 5
checkbox input "true"
click at [181, 184] on span "Confirm" at bounding box center [293, 183] width 14 height 5
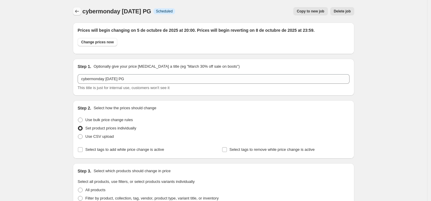
click at [78, 10] on icon "Price change jobs" at bounding box center [77, 11] width 6 height 6
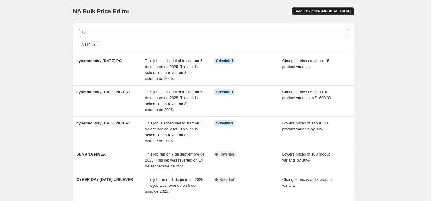
click at [181, 9] on button "Add new price [MEDICAL_DATA]" at bounding box center [323, 11] width 62 height 8
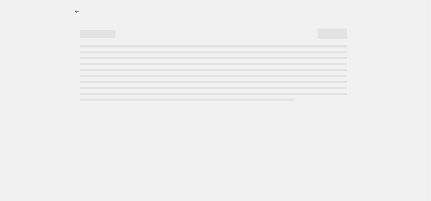
select select "percentage"
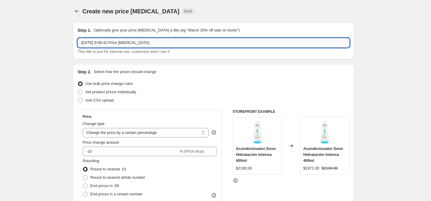
click at [113, 44] on input "5 oct 2025, 9:56:42 Price change job" at bounding box center [214, 42] width 272 height 9
click at [113, 44] on input "5 oct 2025, 9:56:4cyb2 Price change job" at bounding box center [214, 42] width 272 height 9
type input "cybermonday OCT25 LOREAL"
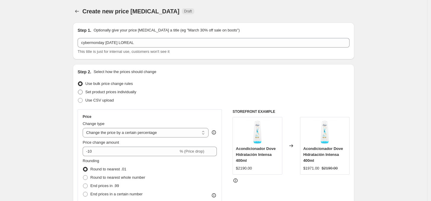
click at [83, 90] on span at bounding box center [80, 92] width 5 height 5
click at [78, 90] on input "Set product prices individually" at bounding box center [78, 90] width 0 height 0
radio input "true"
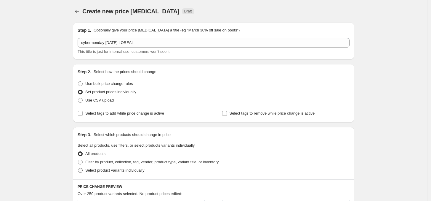
click at [79, 171] on span at bounding box center [80, 170] width 5 height 5
click at [78, 168] on input "Select product variants individually" at bounding box center [78, 168] width 0 height 0
radio input "true"
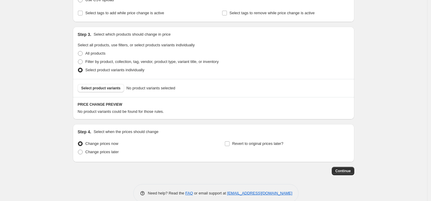
scroll to position [111, 0]
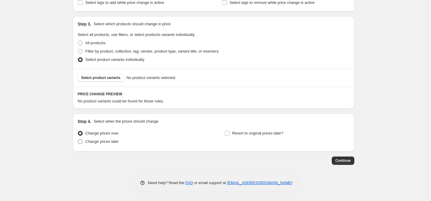
click at [83, 142] on span at bounding box center [80, 141] width 5 height 5
click at [78, 139] on input "Change prices later" at bounding box center [78, 139] width 0 height 0
radio input "true"
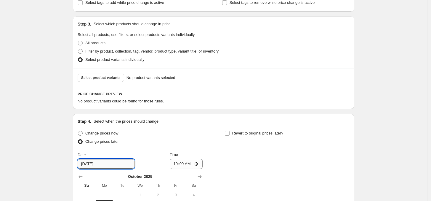
click at [102, 163] on input "[DATE]" at bounding box center [106, 163] width 57 height 9
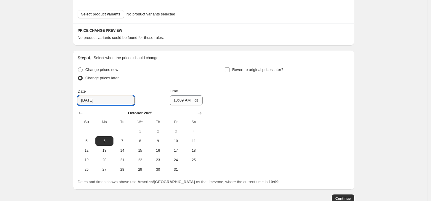
scroll to position [212, 0]
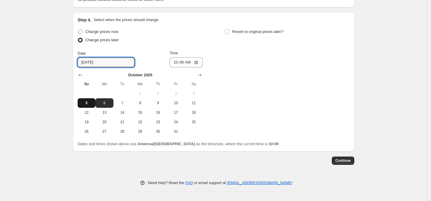
click at [92, 102] on span "5" at bounding box center [86, 102] width 13 height 5
type input "[DATE]"
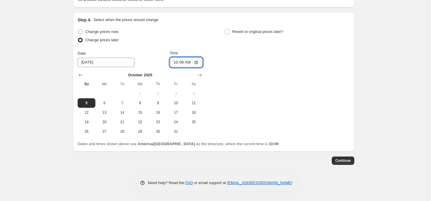
click at [181, 63] on input "10:09" at bounding box center [186, 62] width 33 height 10
click at [181, 63] on input "23:09" at bounding box center [186, 62] width 33 height 10
type input "23:59"
click at [181, 59] on div "Change prices now Change prices later Date 10/5/2025 Time 23:59 October 2025 Su…" at bounding box center [214, 82] width 272 height 108
click at [181, 32] on span at bounding box center [227, 31] width 5 height 5
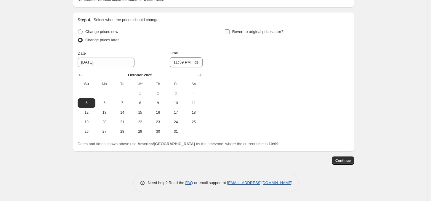
click at [181, 32] on input "Revert to original prices later?" at bounding box center [227, 31] width 5 height 5
checkbox input "true"
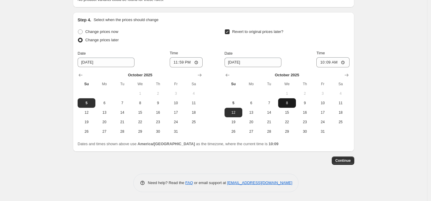
click at [181, 101] on span "8" at bounding box center [287, 102] width 13 height 5
type input "[DATE]"
click at [181, 61] on input "10:09" at bounding box center [333, 62] width 33 height 10
click at [181, 65] on input "23:09" at bounding box center [333, 62] width 33 height 10
click at [181, 62] on input "23:09" at bounding box center [333, 62] width 33 height 10
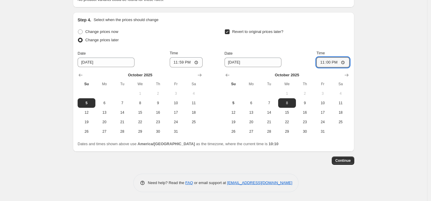
type input "23:59"
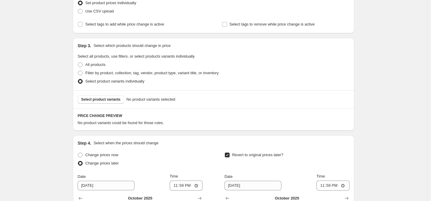
scroll to position [85, 0]
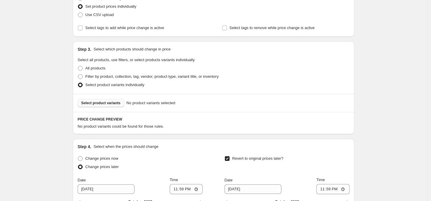
click at [110, 105] on button "Select product variants" at bounding box center [101, 103] width 47 height 8
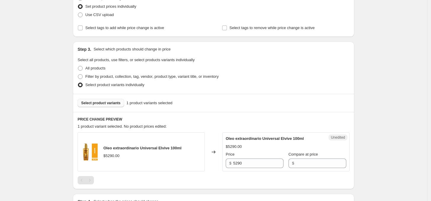
click at [105, 104] on span "Select product variants" at bounding box center [100, 102] width 39 height 5
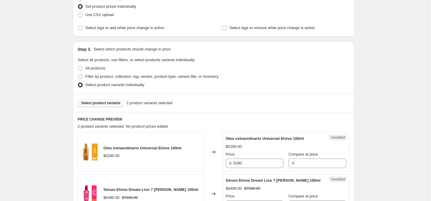
click at [181, 52] on div "Create new price change job. This page is ready Create new price change job Dra…" at bounding box center [213, 169] width 427 height 509
click at [104, 106] on button "Select product variants" at bounding box center [101, 103] width 47 height 8
click at [105, 103] on span "Select product variants" at bounding box center [100, 102] width 39 height 5
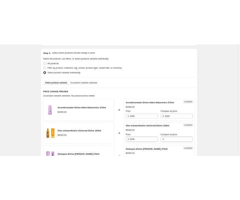
scroll to position [118, 0]
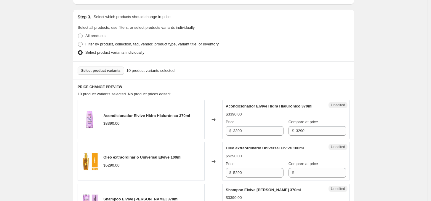
click at [100, 71] on span "Select product variants" at bounding box center [100, 70] width 39 height 5
click at [96, 74] on button "Select product variants" at bounding box center [101, 70] width 47 height 8
click at [107, 70] on span "Select product variants" at bounding box center [100, 70] width 39 height 5
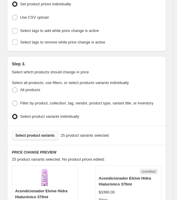
click at [41, 135] on span "Select product variants" at bounding box center [34, 135] width 39 height 5
click at [39, 135] on span "Select product variants" at bounding box center [34, 135] width 39 height 5
click at [46, 133] on span "Select product variants" at bounding box center [34, 135] width 39 height 5
click at [32, 135] on span "Select product variants" at bounding box center [34, 135] width 39 height 5
click at [38, 136] on button "Select product variants" at bounding box center [35, 135] width 47 height 9
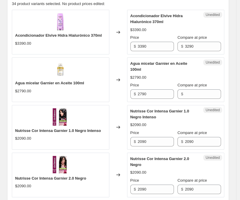
scroll to position [211, 0]
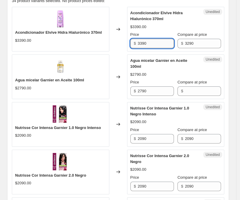
click at [158, 46] on input "3390" at bounding box center [156, 43] width 36 height 9
type input "2990"
click at [181, 42] on input "3290" at bounding box center [203, 43] width 36 height 9
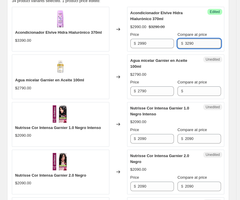
click at [181, 42] on input "3290" at bounding box center [203, 43] width 36 height 9
type input "3390"
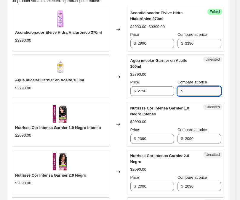
click at [181, 87] on input "Compare at price" at bounding box center [203, 91] width 36 height 9
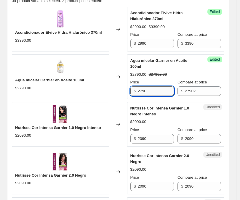
click at [156, 88] on input "2790" at bounding box center [156, 91] width 36 height 9
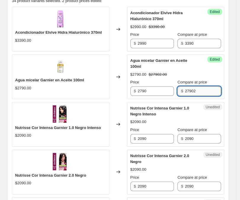
click at [181, 87] on input "27902" at bounding box center [203, 91] width 36 height 9
type input "2790"
click at [146, 87] on input "2790" at bounding box center [156, 91] width 36 height 9
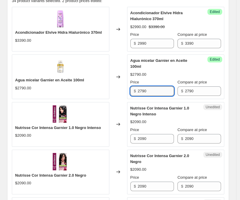
click at [146, 87] on input "2790" at bounding box center [156, 91] width 36 height 9
type input "2250"
click at [172, 72] on div "$2250.00 $2790.00" at bounding box center [175, 75] width 91 height 6
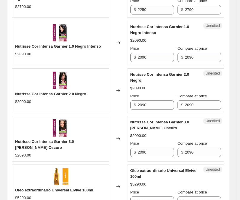
scroll to position [295, 0]
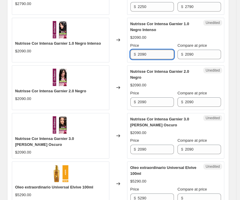
click at [150, 54] on input "2090" at bounding box center [156, 54] width 36 height 9
type input "1790"
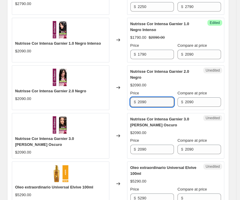
click at [149, 98] on input "2090" at bounding box center [156, 102] width 36 height 9
paste input "17"
type input "1790"
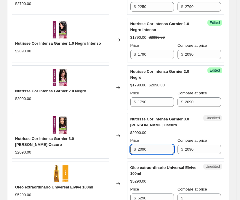
click at [146, 145] on input "2090" at bounding box center [156, 149] width 36 height 9
paste input "17"
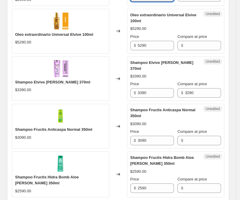
scroll to position [454, 0]
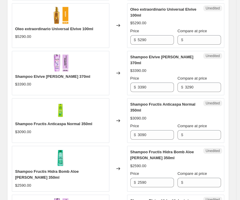
type input "1790"
click at [181, 35] on input "Compare at price" at bounding box center [203, 39] width 36 height 9
type input "5290"
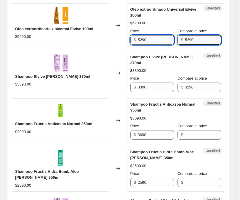
click at [157, 36] on input "5290" at bounding box center [156, 39] width 36 height 9
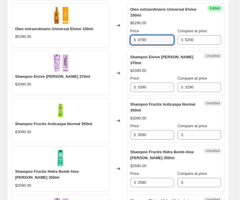
type input "4790"
click at [116, 63] on div "Changed to" at bounding box center [118, 73] width 18 height 45
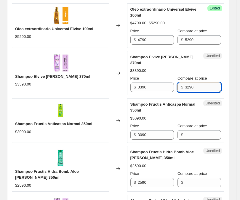
click at [181, 83] on input "3290" at bounding box center [203, 87] width 36 height 9
type input "3390"
click at [158, 83] on input "3390" at bounding box center [156, 87] width 36 height 9
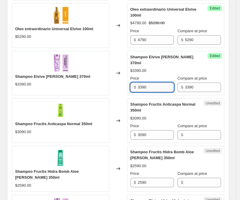
click at [158, 83] on input "3390" at bounding box center [156, 87] width 36 height 9
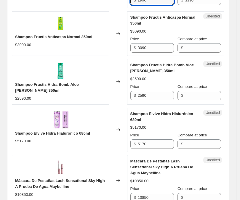
scroll to position [544, 0]
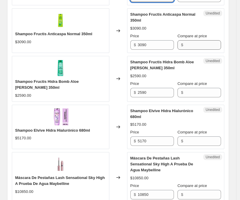
type input "2990"
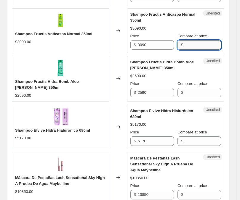
click at [181, 40] on input "Compare at price" at bounding box center [203, 44] width 36 height 9
type input "3090"
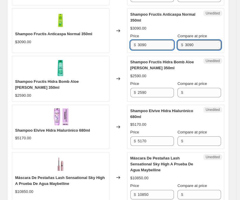
click at [157, 40] on input "3090" at bounding box center [156, 44] width 36 height 9
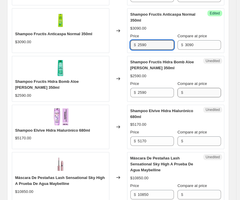
type input "2590"
click at [181, 88] on input "Compare at price" at bounding box center [203, 92] width 36 height 9
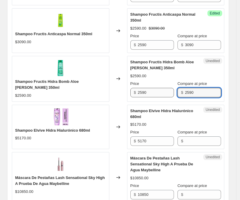
type input "2590"
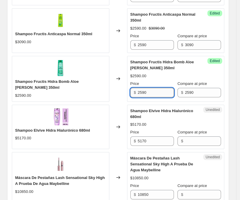
click at [159, 88] on input "2590" at bounding box center [156, 92] width 36 height 9
type input "2190"
click at [169, 73] on div "$2190.00 $2590.00" at bounding box center [175, 76] width 91 height 6
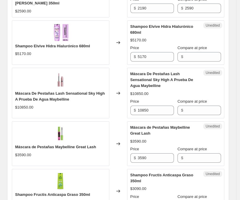
scroll to position [634, 0]
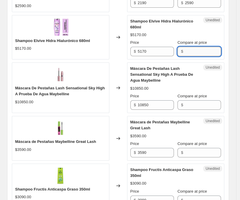
click at [181, 47] on input "Compare at price" at bounding box center [203, 51] width 36 height 9
type input "5170"
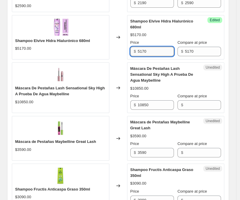
click at [158, 47] on input "5170" at bounding box center [156, 51] width 36 height 9
type input "4590"
click at [162, 86] on div "$10850.00" at bounding box center [175, 89] width 91 height 6
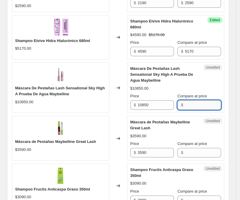
click at [181, 100] on input "Compare at price" at bounding box center [203, 104] width 36 height 9
type input "10850"
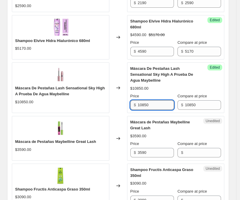
click at [160, 101] on input "10850" at bounding box center [156, 104] width 36 height 9
type input "7"
type input "8990"
click at [103, 87] on div "Máscara De Pestañas Lash Sensational Sky High A Prueba De Agua Maybelline" at bounding box center [60, 91] width 91 height 12
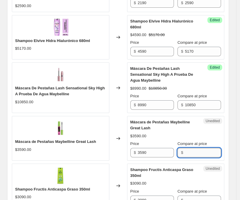
click at [181, 149] on input "Compare at price" at bounding box center [203, 152] width 36 height 9
type input "3590"
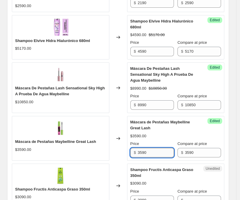
click at [157, 150] on input "3590" at bounding box center [156, 152] width 36 height 9
click at [157, 151] on input "3590" at bounding box center [156, 152] width 36 height 9
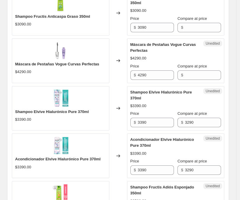
scroll to position [795, 0]
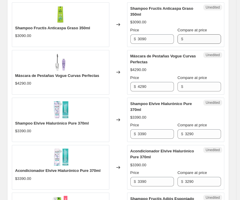
type input "2990"
click at [181, 36] on input "Compare at price" at bounding box center [203, 38] width 36 height 9
type input "3090"
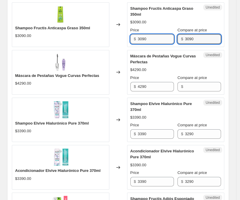
click at [154, 34] on input "3090" at bounding box center [156, 38] width 36 height 9
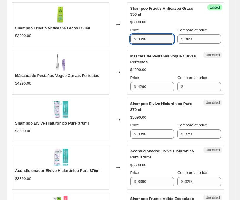
click at [154, 34] on input "3090" at bounding box center [156, 38] width 36 height 9
type input "2590"
click at [94, 54] on div "Máscara de Pestañas Vogue Curvas Perfectas $4290.00" at bounding box center [61, 72] width 98 height 45
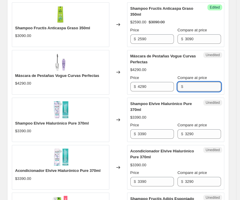
click at [181, 82] on input "Compare at price" at bounding box center [203, 86] width 36 height 9
type input "5"
type input "4290"
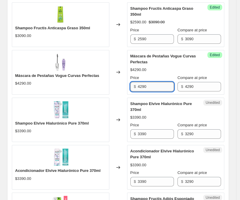
click at [156, 82] on input "4290" at bounding box center [156, 86] width 36 height 9
type input "3990"
click at [159, 67] on div "$4290.00" at bounding box center [175, 70] width 91 height 6
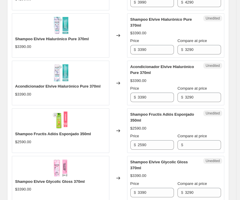
scroll to position [882, 0]
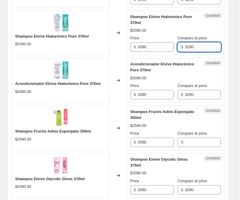
click at [181, 44] on input "3290" at bounding box center [203, 46] width 36 height 9
type input "3390"
click at [181, 90] on input "3290" at bounding box center [203, 94] width 36 height 9
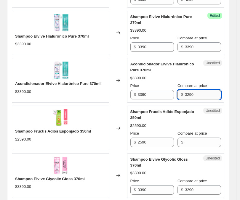
click at [181, 90] on input "3290" at bounding box center [203, 94] width 36 height 9
type input "3390"
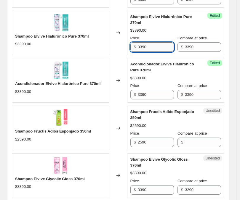
click at [156, 42] on input "3390" at bounding box center [156, 46] width 36 height 9
type input "2990"
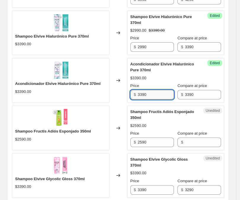
click at [159, 90] on input "3390" at bounding box center [156, 94] width 36 height 9
type input "2990"
click at [99, 62] on div "Acondicionador Elvive Hialurónico Pure 370ml $3390.00" at bounding box center [61, 80] width 98 height 45
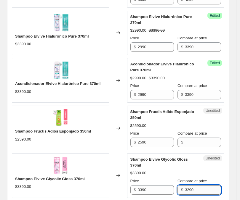
click at [181, 186] on input "3290" at bounding box center [203, 190] width 36 height 9
type input "3390"
click at [169, 186] on input "3390" at bounding box center [156, 190] width 36 height 9
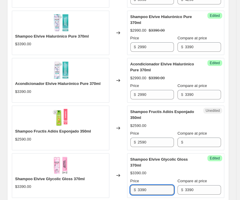
click at [169, 186] on input "3390" at bounding box center [156, 190] width 36 height 9
type input "2990"
click at [97, 115] on div "Shampoo Fructis Adiós Esponjado 350ml $2590.00" at bounding box center [61, 128] width 98 height 45
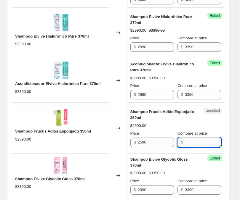
click at [181, 138] on input "Compare at price" at bounding box center [203, 142] width 36 height 9
type input "2590"
click at [156, 139] on input "2590" at bounding box center [156, 142] width 36 height 9
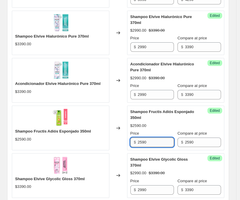
click at [156, 139] on input "2590" at bounding box center [156, 142] width 36 height 9
type input "2190"
click at [159, 110] on span "Shampoo Fructis Adiós Esponjado 350ml" at bounding box center [162, 115] width 64 height 10
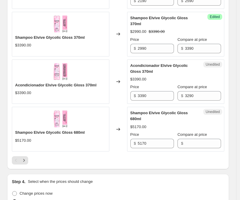
scroll to position [1027, 0]
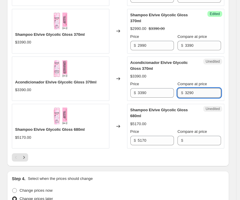
click at [181, 88] on input "3290" at bounding box center [203, 92] width 36 height 9
type input "3390"
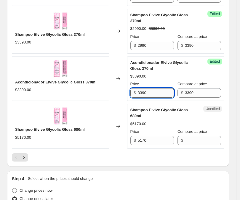
click at [158, 88] on input "3390" at bounding box center [156, 92] width 36 height 9
type input "2990"
click at [158, 129] on div "Price" at bounding box center [152, 132] width 44 height 6
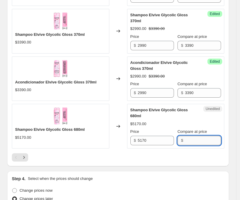
click at [181, 136] on input "Compare at price" at bounding box center [203, 140] width 36 height 9
type input "5170"
click at [146, 136] on input "5170" at bounding box center [156, 140] width 36 height 9
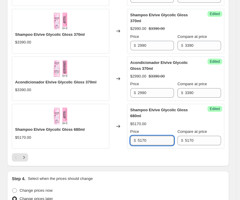
click at [146, 136] on input "5170" at bounding box center [156, 140] width 36 height 9
type input "3"
type input "4590"
click at [127, 154] on div at bounding box center [118, 158] width 213 height 8
click at [26, 155] on icon "Next" at bounding box center [24, 158] width 6 height 6
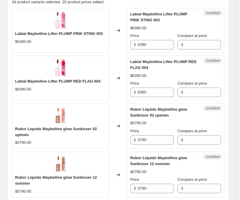
scroll to position [212, 0]
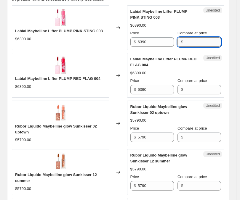
click at [181, 42] on input "Compare at price" at bounding box center [203, 41] width 36 height 9
type input "5790"
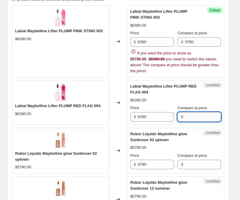
click at [181, 87] on div "Labial Maybelline Lifter PLUMP RED FLAG 004 $6390.00 Price $ 6390 Compare at pr…" at bounding box center [175, 103] width 91 height 38
type input "4"
type input "5790"
click at [157, 41] on input "6390" at bounding box center [156, 41] width 36 height 9
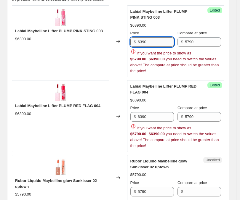
click at [157, 41] on input "6390" at bounding box center [156, 41] width 36 height 9
type input "3990"
click at [154, 114] on div "Price $ 6390 Compare at price $ 5790 If you want the price to show as $5790.00 …" at bounding box center [175, 127] width 91 height 44
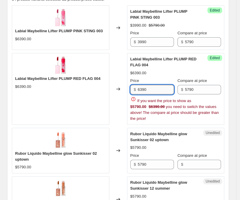
click at [155, 93] on input "6390" at bounding box center [156, 89] width 36 height 9
type input "3990"
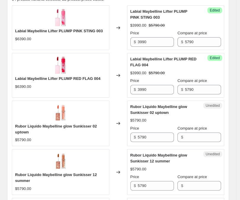
click at [161, 77] on div "Labial Maybelline Lifter PLUMP RED FLAG 004 $3990.00 $5790.00 Price $ 3990 Comp…" at bounding box center [175, 75] width 91 height 38
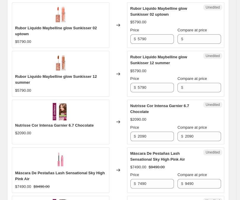
scroll to position [315, 0]
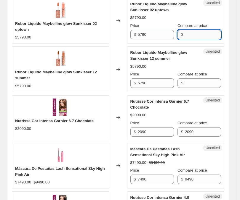
click at [181, 37] on input "Compare at price" at bounding box center [203, 34] width 36 height 9
type input "4"
type input "5790"
click at [181, 83] on input "Compare at price" at bounding box center [203, 83] width 36 height 9
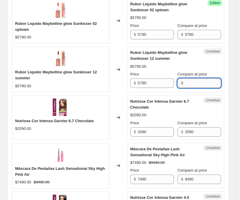
type input "4"
type input "5790"
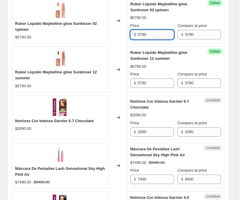
click at [150, 31] on input "5790" at bounding box center [156, 34] width 36 height 9
type input "4"
type input "3990"
click at [156, 87] on input "5790" at bounding box center [156, 83] width 36 height 9
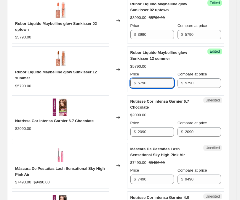
click at [156, 87] on input "5790" at bounding box center [156, 83] width 36 height 9
type input "3990"
click at [174, 73] on div "Price" at bounding box center [152, 74] width 44 height 6
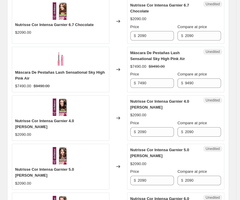
scroll to position [419, 0]
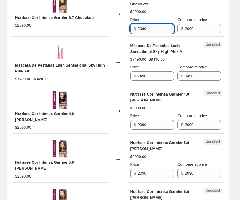
click at [161, 31] on input "2090" at bounding box center [156, 28] width 36 height 9
type input "1790"
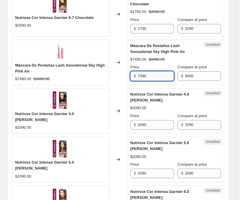
click at [154, 75] on input "7490" at bounding box center [156, 75] width 36 height 9
type input "8"
type input "999"
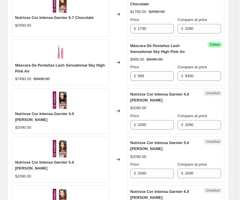
click at [181, 53] on div "Máscara De Pestañas Lash Sensational Sky High Pink Air" at bounding box center [163, 49] width 67 height 12
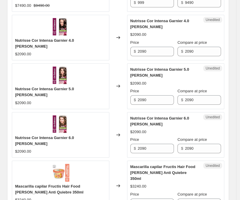
scroll to position [494, 0]
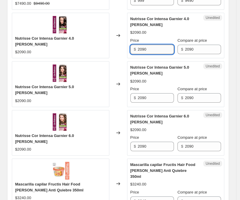
click at [154, 51] on input "2090" at bounding box center [156, 49] width 36 height 9
click at [154, 52] on input "2090" at bounding box center [156, 49] width 36 height 9
type input "1790"
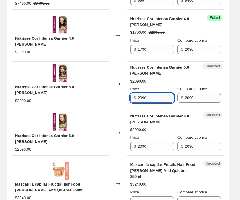
click at [149, 100] on input "2090" at bounding box center [156, 97] width 36 height 9
paste input "17"
type input "1790"
click at [151, 146] on input "2090" at bounding box center [156, 146] width 36 height 9
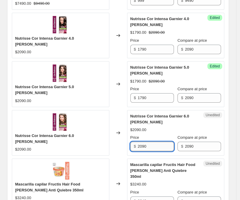
click at [151, 146] on input "2090" at bounding box center [156, 146] width 36 height 9
paste input "17"
type input "1790"
click at [171, 123] on div "Nutrisse Cor Intensa Garnier 6.0 Rubio Oscuro" at bounding box center [163, 120] width 67 height 12
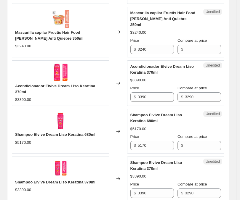
scroll to position [651, 0]
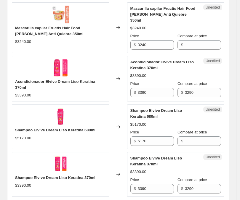
click at [181, 40] on div "$" at bounding box center [200, 44] width 44 height 9
type input "4"
type input "3240"
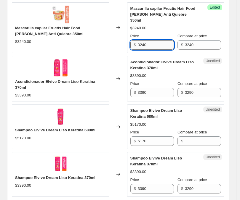
click at [158, 40] on input "3240" at bounding box center [156, 44] width 36 height 9
type input "2690"
click at [165, 65] on div "Acondicionador Elvive Dream Liso Keratina 370ml $3390.00 Price $ 3390 Compare a…" at bounding box center [175, 78] width 91 height 38
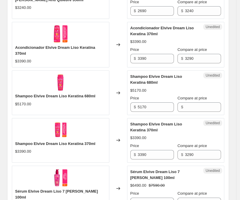
scroll to position [689, 0]
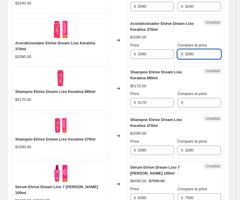
click at [181, 50] on input "3290" at bounding box center [203, 54] width 36 height 9
type input "4"
type input "3390"
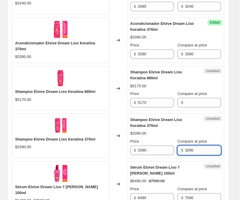
click at [181, 146] on input "3290" at bounding box center [203, 150] width 36 height 9
type input "3390"
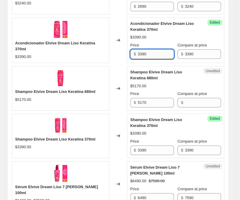
click at [160, 50] on input "3390" at bounding box center [156, 54] width 36 height 9
type input "2990"
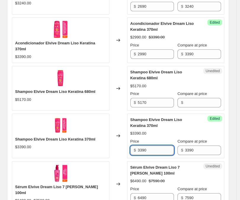
click at [159, 146] on input "3390" at bounding box center [156, 150] width 36 height 9
type input "2990"
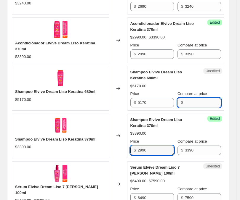
click at [181, 98] on input "Compare at price" at bounding box center [203, 102] width 36 height 9
type input "5170"
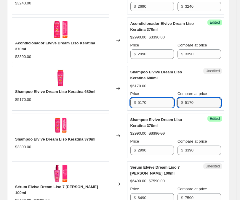
click at [158, 98] on input "5170" at bounding box center [156, 102] width 36 height 9
type input "4590"
click at [159, 91] on div "Price" at bounding box center [152, 94] width 44 height 6
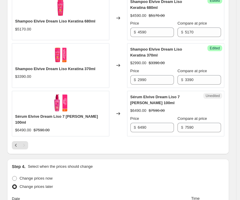
scroll to position [762, 0]
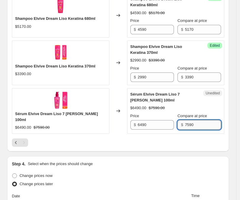
click at [181, 120] on input "7590" at bounding box center [203, 124] width 36 height 9
type input "4"
type input "6490"
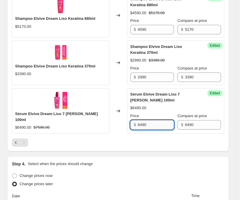
click at [159, 120] on input "6490" at bounding box center [156, 124] width 36 height 9
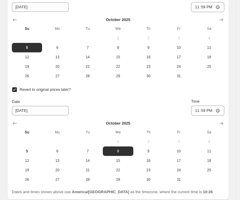
scroll to position [991, 0]
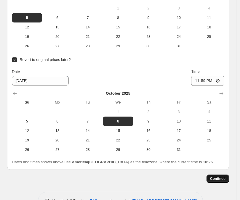
type input "5990"
click at [181, 177] on span "Continue" at bounding box center [217, 179] width 15 height 5
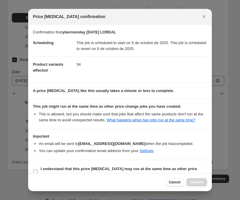
click at [33, 173] on input "I understand that this price [MEDICAL_DATA] may run at the same time as other p…" at bounding box center [35, 172] width 5 height 5
checkbox input "true"
click at [181, 183] on span "Confirm" at bounding box center [197, 182] width 14 height 5
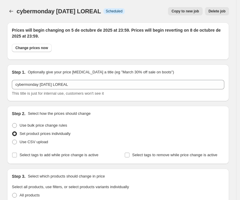
scroll to position [991, 0]
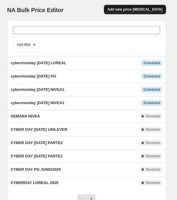
click at [150, 7] on span "Add new price [MEDICAL_DATA]" at bounding box center [135, 9] width 55 height 5
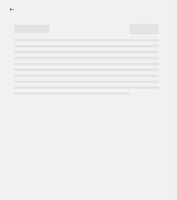
select select "percentage"
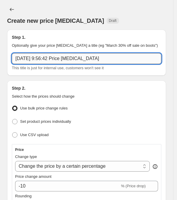
click at [76, 55] on input "5 oct 2025, 9:56:42 Price change job" at bounding box center [87, 58] width 150 height 11
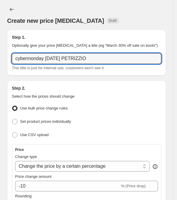
type input "cybermonday OCT25 PETRIZZIO"
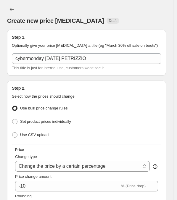
click at [133, 27] on div "Create new price change job. This page is ready Create new price change job Dra…" at bounding box center [86, 15] width 159 height 30
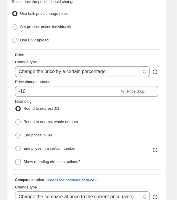
scroll to position [96, 0]
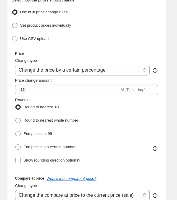
click at [14, 28] on label "Set product prices individually" at bounding box center [41, 25] width 59 height 8
click at [12, 23] on input "Set product prices individually" at bounding box center [12, 23] width 0 height 0
radio input "true"
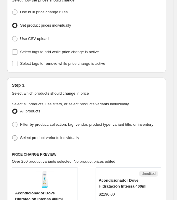
click at [16, 138] on span at bounding box center [14, 137] width 5 height 5
click at [12, 136] on input "Select product variants individually" at bounding box center [12, 135] width 0 height 0
radio input "true"
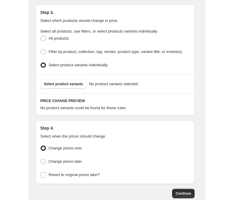
scroll to position [175, 0]
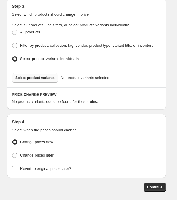
click at [35, 76] on span "Select product variants" at bounding box center [34, 78] width 39 height 5
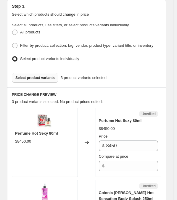
click at [43, 76] on span "Select product variants" at bounding box center [34, 78] width 39 height 5
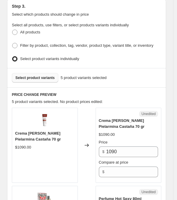
click at [36, 78] on button "Select product variants" at bounding box center [35, 77] width 47 height 9
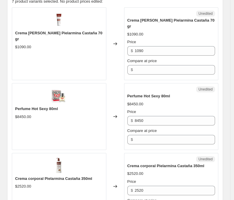
scroll to position [227, 0]
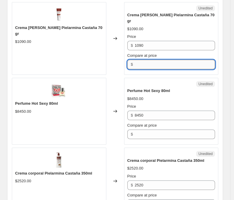
click at [181, 60] on input "Compare at price" at bounding box center [175, 64] width 80 height 9
type input "1090"
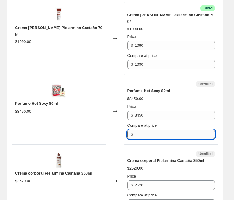
click at [181, 130] on input "Compare at price" at bounding box center [175, 134] width 80 height 9
type input "8450"
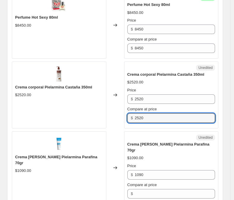
scroll to position [316, 0]
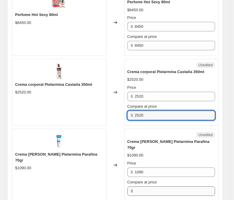
type input "2520"
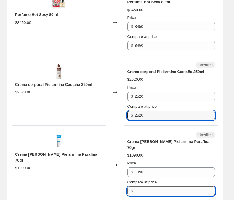
click at [181, 187] on input "Compare at price" at bounding box center [175, 191] width 80 height 9
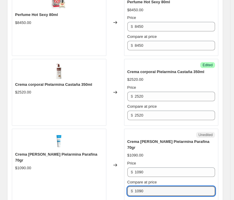
type input "1090"
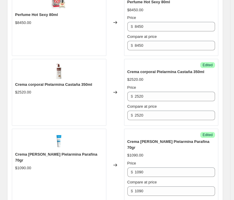
type input "1090"
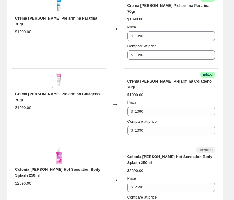
scroll to position [460, 0]
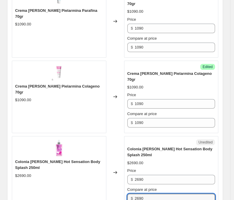
type input "2690"
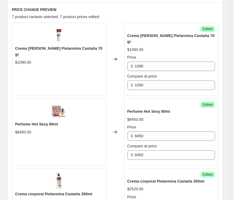
scroll to position [208, 0]
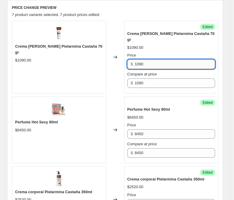
click at [150, 60] on input "1090" at bounding box center [175, 64] width 80 height 9
type input "890"
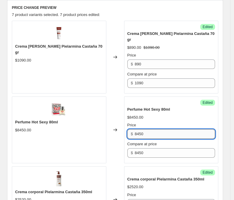
click at [148, 130] on input "8450" at bounding box center [175, 134] width 80 height 9
type input "6490"
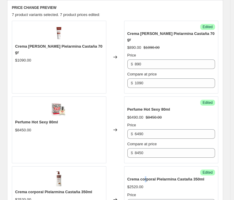
click at [147, 177] on span "Crema corporal Pielarmina Castaña 350ml" at bounding box center [165, 179] width 77 height 4
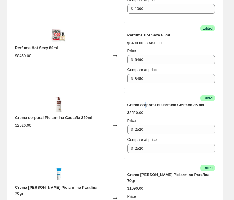
scroll to position [284, 0]
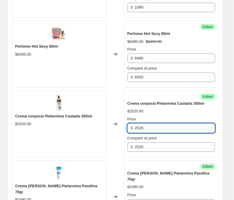
click at [151, 124] on input "2520" at bounding box center [175, 128] width 80 height 9
type input "1990"
click at [153, 199] on input "1090" at bounding box center [175, 203] width 80 height 9
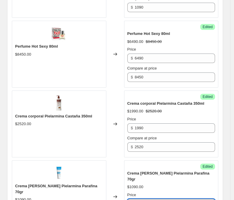
click at [153, 199] on input "1090" at bounding box center [175, 203] width 80 height 9
type input "890"
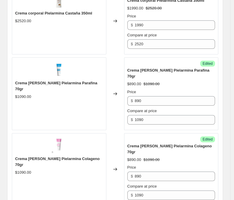
scroll to position [393, 0]
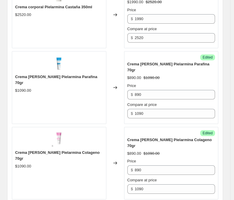
type input "2150"
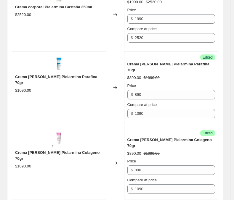
type input "2150"
click at [153, 167] on div "PRICE CHANGE PREVIEW 7 product variants selected. 7 product prices edited: Crem…" at bounding box center [115, 92] width 216 height 554
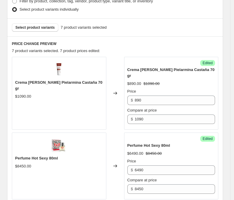
scroll to position [181, 0]
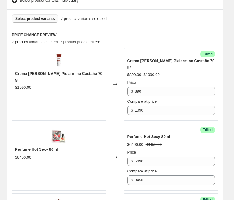
click at [42, 16] on span "Select product variants" at bounding box center [34, 18] width 39 height 5
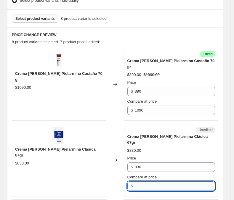
click at [181, 182] on input "Compare at price" at bounding box center [175, 186] width 80 height 9
type input "830"
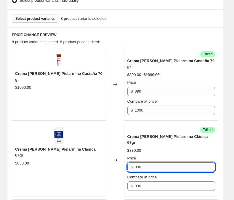
click at [159, 163] on input "830" at bounding box center [175, 167] width 80 height 9
type input "690"
click at [171, 33] on h6 "PRICE CHANGE PREVIEW" at bounding box center [115, 35] width 207 height 5
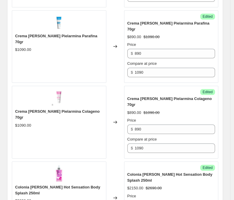
scroll to position [516, 0]
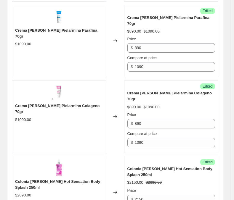
radio input "true"
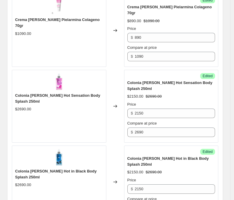
scroll to position [614, 0]
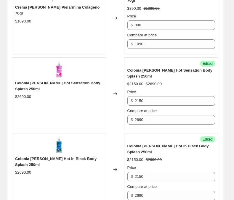
type input "[DATE]"
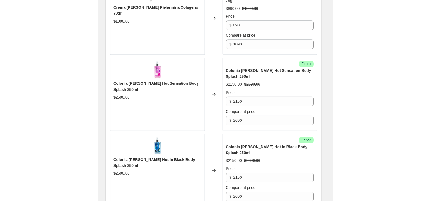
scroll to position [571, 0]
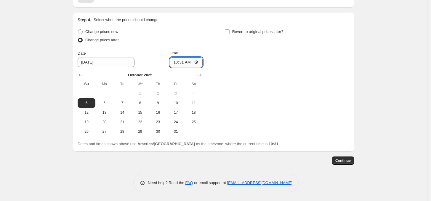
click at [181, 61] on input "10:31" at bounding box center [186, 62] width 33 height 10
click at [181, 61] on input "20:31" at bounding box center [186, 62] width 33 height 10
type input "20:00"
click at [181, 32] on input "Revert to original prices later?" at bounding box center [227, 31] width 5 height 5
checkbox input "true"
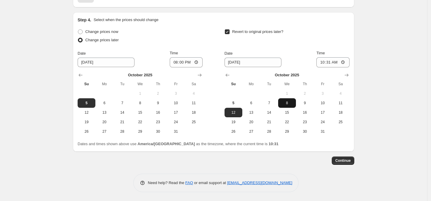
click at [181, 102] on span "8" at bounding box center [287, 102] width 13 height 5
type input "[DATE]"
click at [181, 63] on input "10:31" at bounding box center [333, 62] width 33 height 10
click at [181, 63] on input "23:31" at bounding box center [333, 62] width 33 height 10
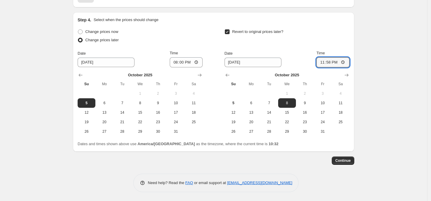
type input "23:59"
click at [181, 163] on button "Continue" at bounding box center [343, 160] width 23 height 8
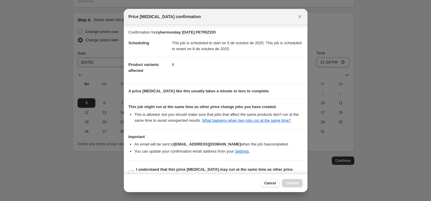
scroll to position [11, 0]
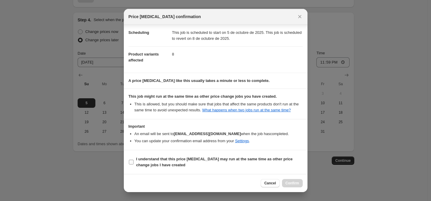
click at [130, 161] on input "I understand that this price [MEDICAL_DATA] may run at the same time as other p…" at bounding box center [131, 161] width 5 height 5
checkbox input "true"
click at [181, 182] on span "Confirm" at bounding box center [293, 183] width 14 height 5
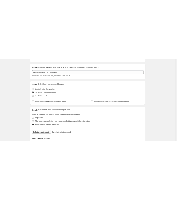
scroll to position [49, 0]
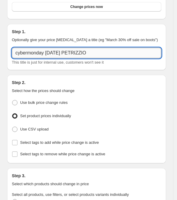
click at [98, 53] on input "cybermonday OCT25 PETRIZZIO" at bounding box center [87, 53] width 150 height 11
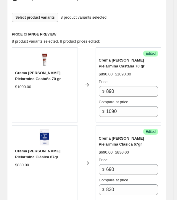
scroll to position [262, 0]
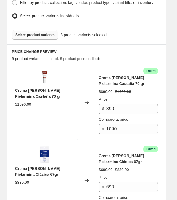
type input "cybermonday OCT25 PETRIZZIO HALEON"
click at [27, 34] on span "Select product variants" at bounding box center [34, 35] width 39 height 5
click at [38, 33] on span "Select product variants" at bounding box center [34, 35] width 39 height 5
click at [26, 36] on button "Select product variants" at bounding box center [35, 34] width 47 height 9
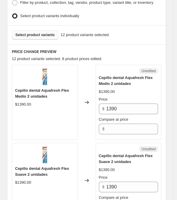
click at [43, 33] on span "Select product variants" at bounding box center [34, 35] width 39 height 5
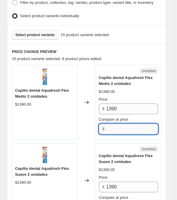
click at [120, 124] on input "Compare at price" at bounding box center [132, 129] width 52 height 11
type input "1390"
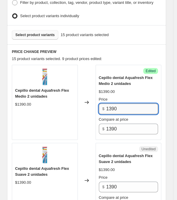
click at [122, 106] on input "1390" at bounding box center [132, 109] width 52 height 11
type input "7"
type input "890"
click at [139, 84] on div "Cepillo dental Aquafresh Flex Medio 2 unidades $1390.00 Price $ 890 Compare at …" at bounding box center [129, 105] width 60 height 60
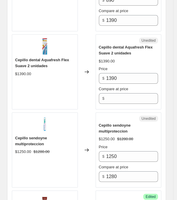
scroll to position [384, 0]
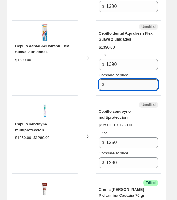
click at [123, 79] on input "Compare at price" at bounding box center [132, 84] width 52 height 11
type input "1390"
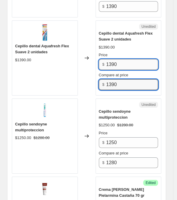
click at [122, 66] on input "1390" at bounding box center [132, 64] width 52 height 11
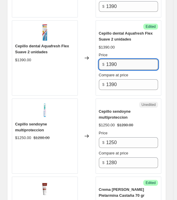
click at [122, 66] on input "1390" at bounding box center [132, 64] width 52 height 11
type input "7"
type input "890"
click at [135, 44] on div "$1390.00" at bounding box center [129, 47] width 60 height 6
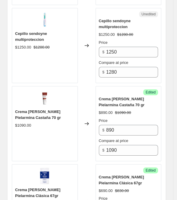
scroll to position [490, 0]
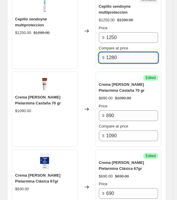
click at [121, 52] on input "1280" at bounding box center [132, 57] width 52 height 11
type input "1250"
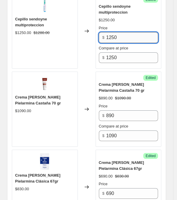
click at [125, 32] on input "1250" at bounding box center [132, 37] width 52 height 11
type input "8"
type input "990"
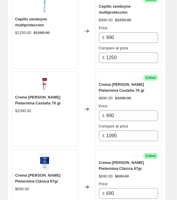
click at [128, 25] on div "Price" at bounding box center [129, 28] width 60 height 6
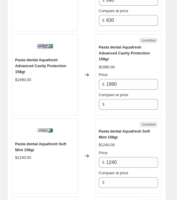
scroll to position [687, 0]
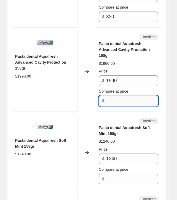
click at [121, 96] on input "Compare at price" at bounding box center [132, 101] width 52 height 11
type input "1990"
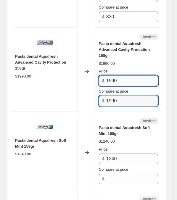
click at [119, 76] on input "1990" at bounding box center [132, 81] width 52 height 11
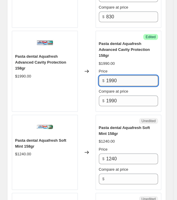
click at [119, 76] on input "1990" at bounding box center [132, 81] width 52 height 11
type input "1490"
click at [130, 45] on div "Pasta dental Aquafresh Advanced Cavity Protection 158gr $1990.00 Price $ 1490 C…" at bounding box center [129, 74] width 60 height 66
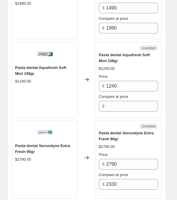
scroll to position [781, 0]
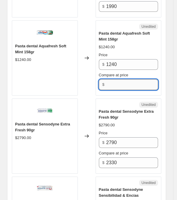
click at [114, 79] on input "Compare at price" at bounding box center [132, 84] width 52 height 11
type input "1240"
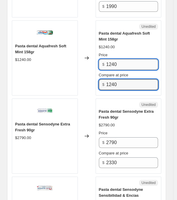
click at [121, 59] on input "1240" at bounding box center [132, 64] width 52 height 11
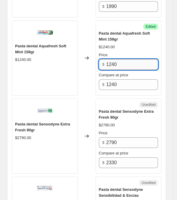
click at [121, 59] on input "1240" at bounding box center [132, 64] width 52 height 11
type input "8"
type input "990"
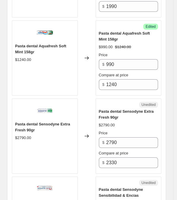
click at [135, 44] on div "$990.00 $1240.00" at bounding box center [129, 47] width 60 height 6
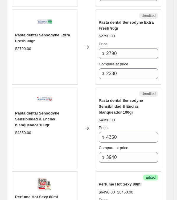
scroll to position [867, 0]
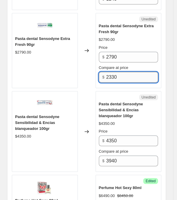
click at [120, 72] on input "2330" at bounding box center [132, 77] width 52 height 11
type input "2870"
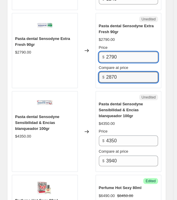
click at [119, 52] on input "2790" at bounding box center [132, 57] width 52 height 11
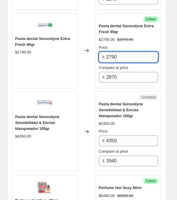
click at [119, 52] on input "2790" at bounding box center [132, 57] width 52 height 11
type input "2290"
click at [132, 102] on span "Pasta dental Sensodyne Sensibilidad & Encías blanqueador 100gr" at bounding box center [121, 110] width 44 height 16
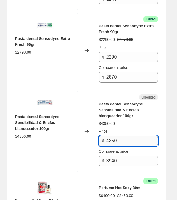
click at [123, 136] on input "4350" at bounding box center [132, 141] width 52 height 11
type input "1799"
click at [140, 121] on div "$4350.00" at bounding box center [129, 124] width 60 height 6
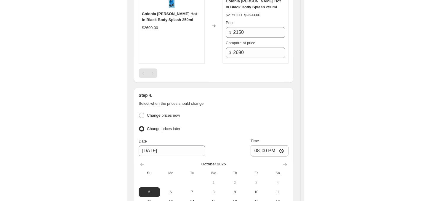
scroll to position [913, 0]
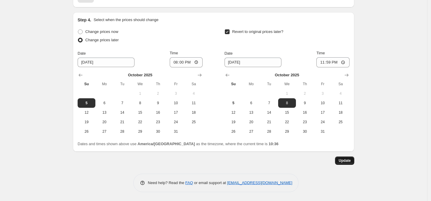
click at [181, 158] on span "Update" at bounding box center [345, 160] width 12 height 5
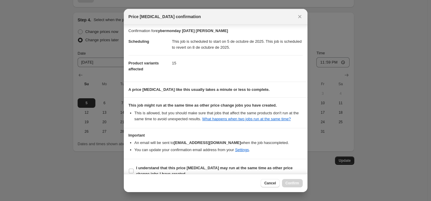
scroll to position [11, 0]
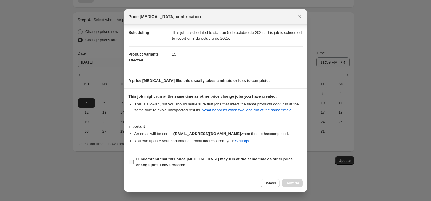
click at [132, 165] on label "I understand that this price [MEDICAL_DATA] may run at the same time as other p…" at bounding box center [216, 162] width 174 height 14
click at [132, 164] on input "I understand that this price [MEDICAL_DATA] may run at the same time as other p…" at bounding box center [131, 161] width 5 height 5
checkbox input "true"
click at [181, 181] on span "Confirm" at bounding box center [293, 183] width 14 height 5
